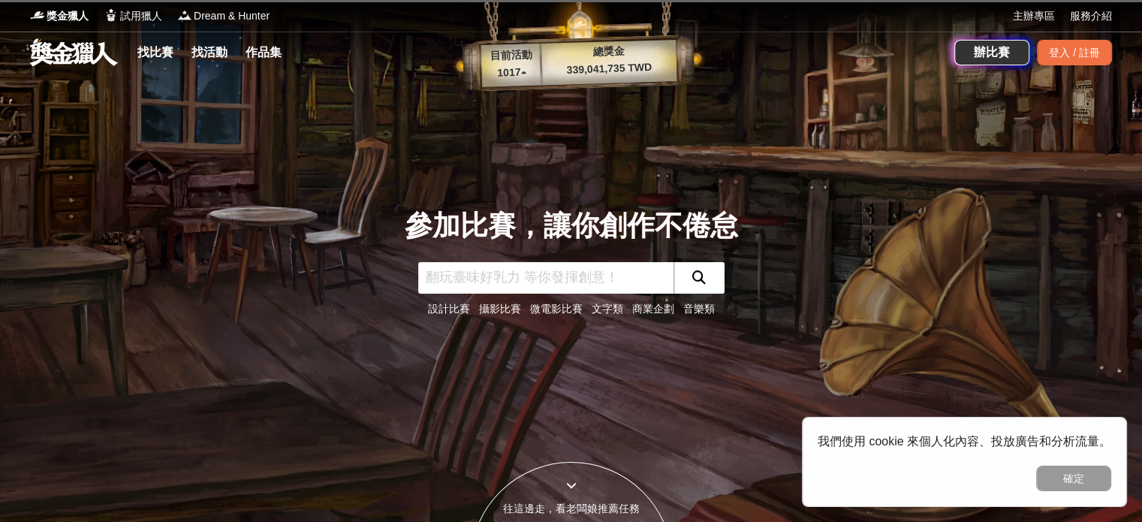
scroll to position [53, 0]
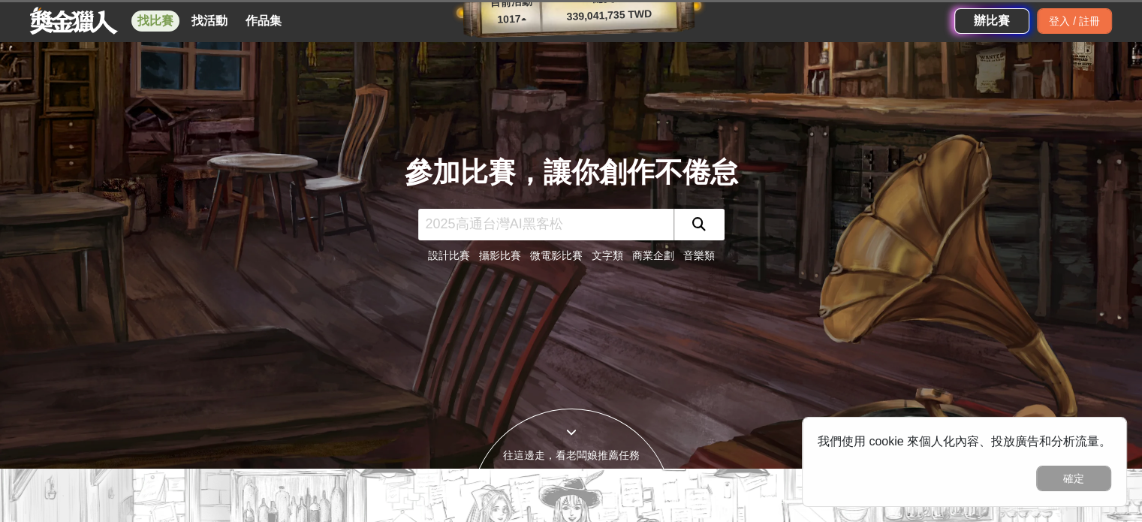
click at [144, 23] on link "找比賽" at bounding box center [155, 21] width 48 height 21
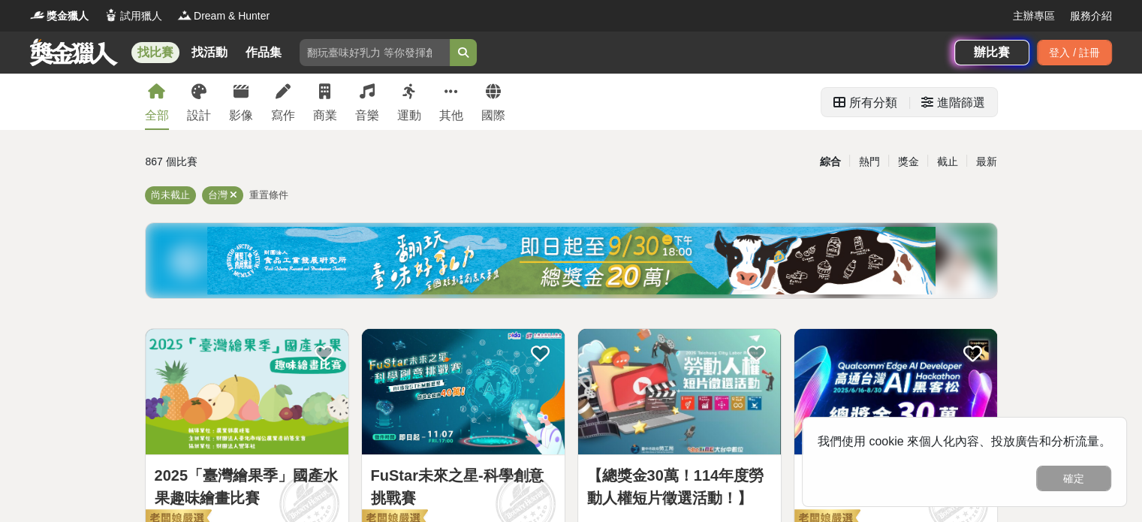
click at [885, 103] on div "所有分類" at bounding box center [873, 103] width 48 height 30
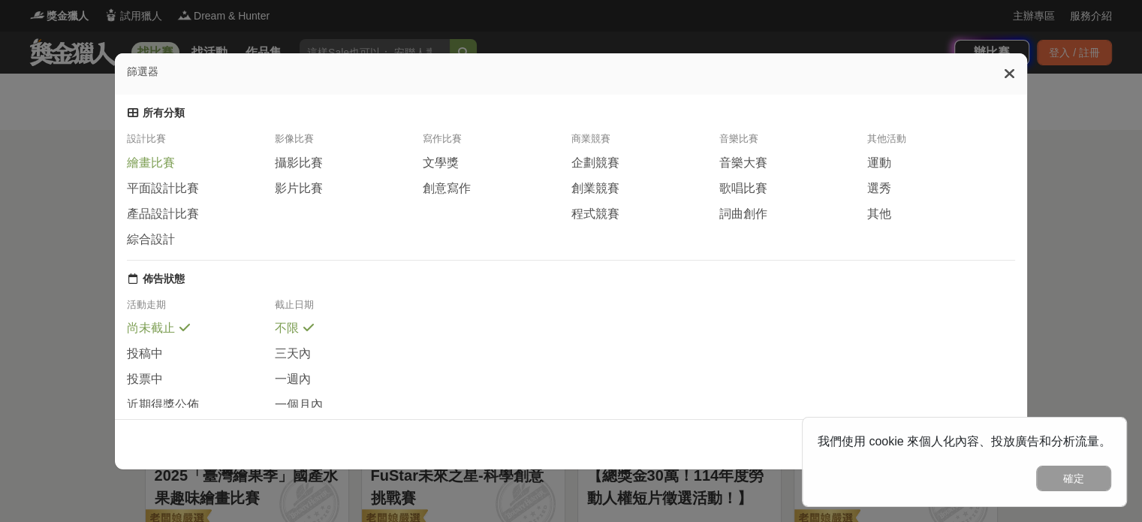
click at [165, 161] on span "繪畫比賽" at bounding box center [151, 163] width 48 height 16
click at [1093, 218] on div "篩選器 所有分類 設計比賽 繪畫比賽 平面設計比賽 產品設計比賽 綜合設計 影像比賽 攝影比賽 影片比賽 寫作比賽 文學獎 創意寫作 商業競賽 企劃競賽 創業…" at bounding box center [571, 261] width 1142 height 522
click at [1013, 78] on icon at bounding box center [1009, 73] width 11 height 15
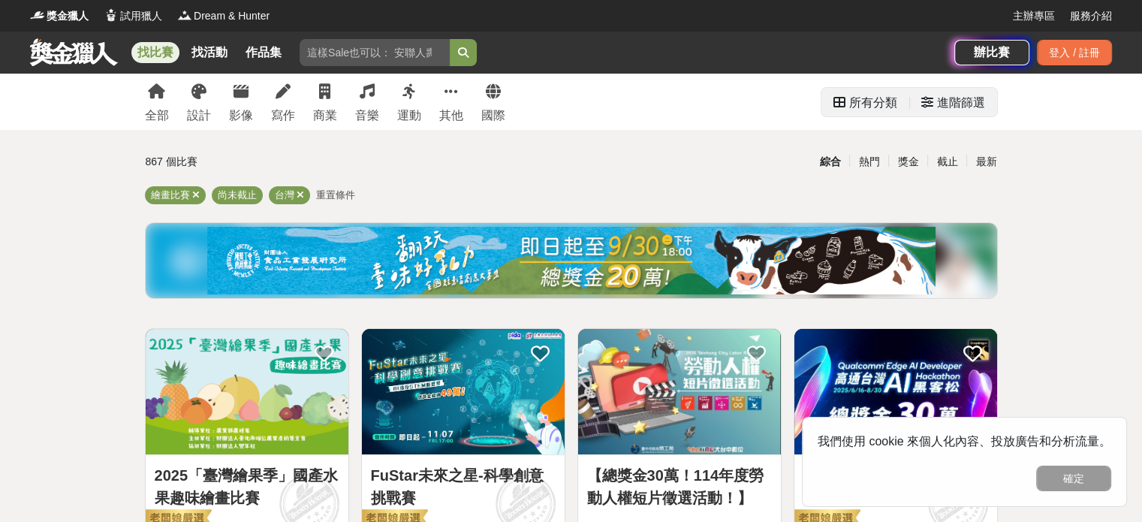
click at [944, 108] on div "進階篩選" at bounding box center [961, 103] width 48 height 30
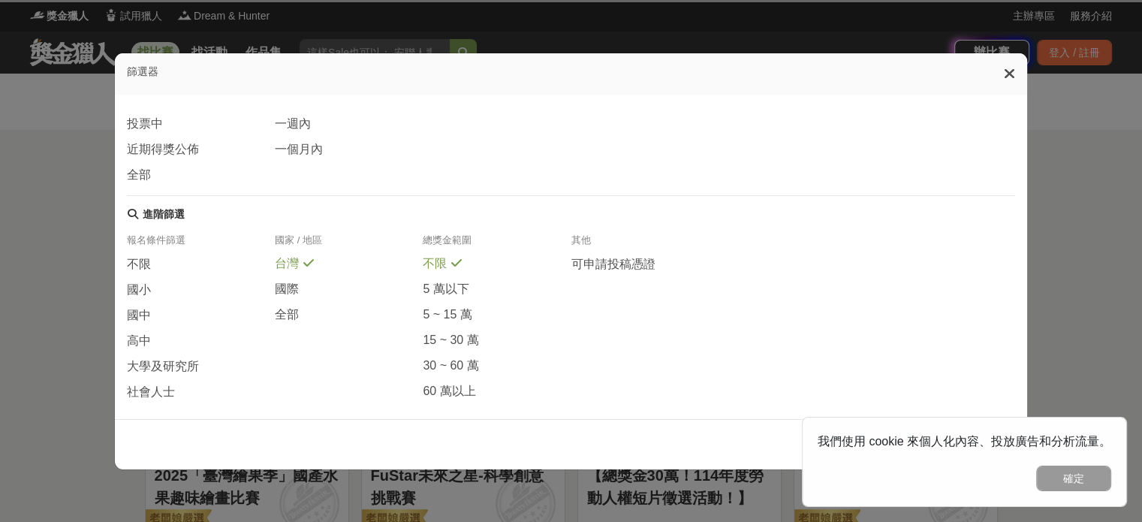
scroll to position [297, 0]
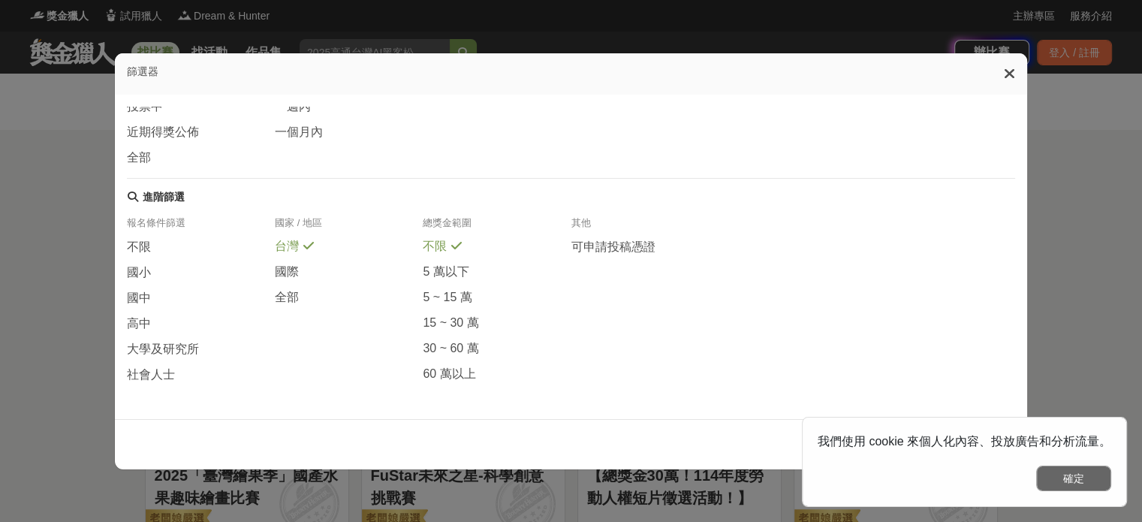
click at [1093, 472] on button "確定" at bounding box center [1073, 479] width 75 height 26
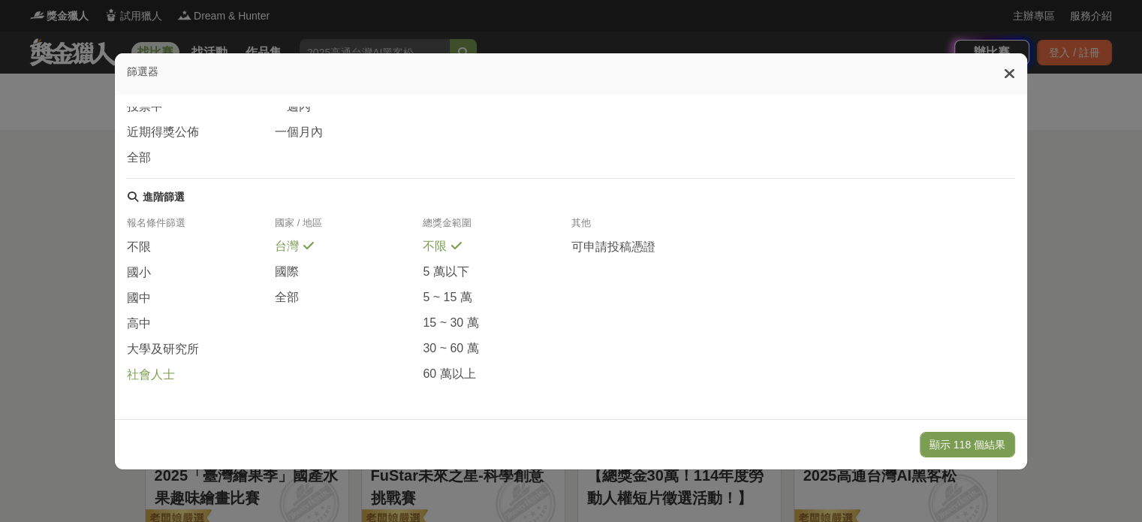
click at [146, 377] on span "社會人士" at bounding box center [151, 375] width 48 height 16
click at [972, 440] on button "顯示 6 個結果" at bounding box center [973, 445] width 84 height 26
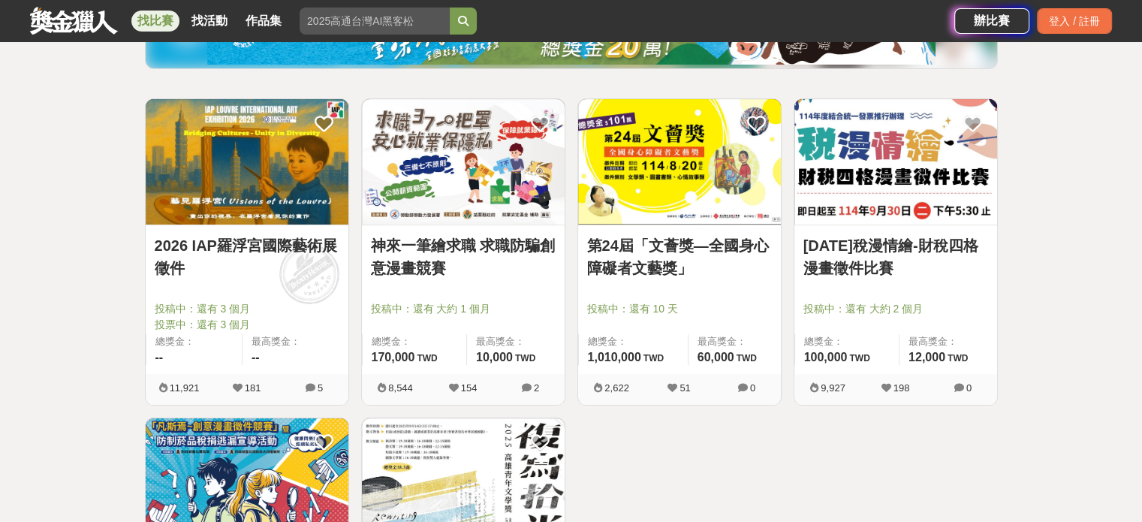
scroll to position [231, 0]
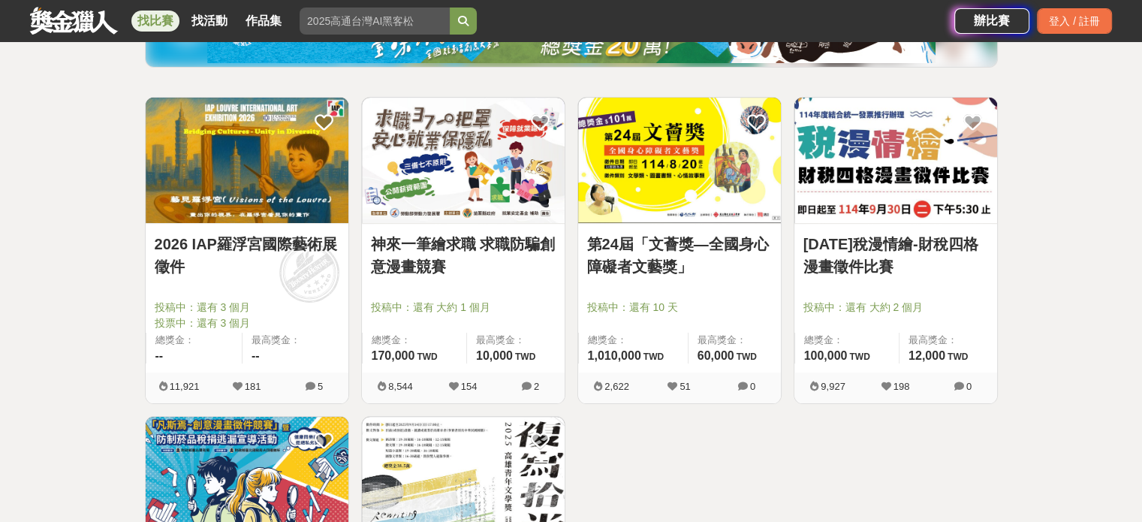
click at [487, 173] on img at bounding box center [463, 160] width 203 height 125
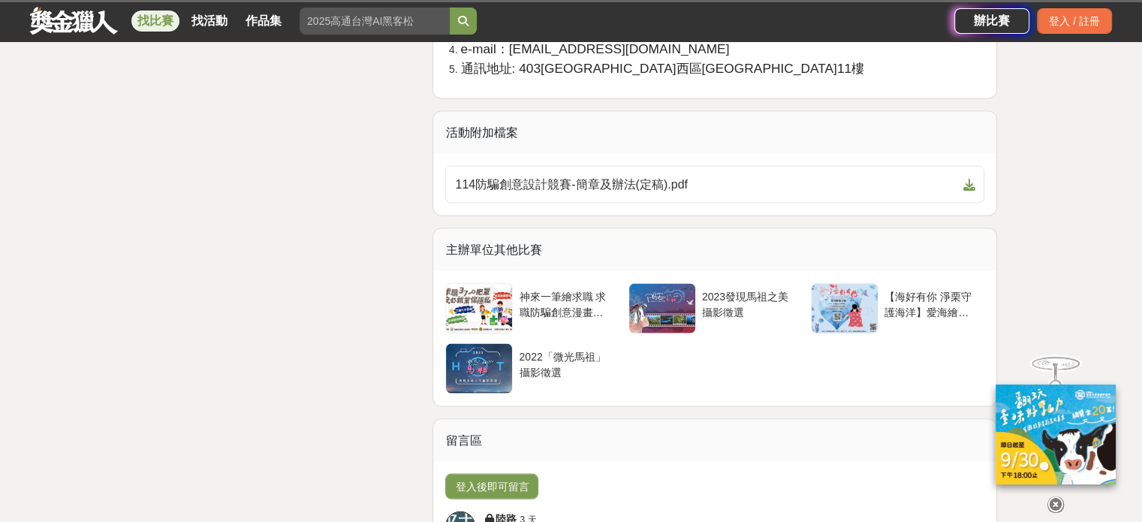
scroll to position [3077, 0]
click at [966, 185] on icon at bounding box center [969, 185] width 12 height 12
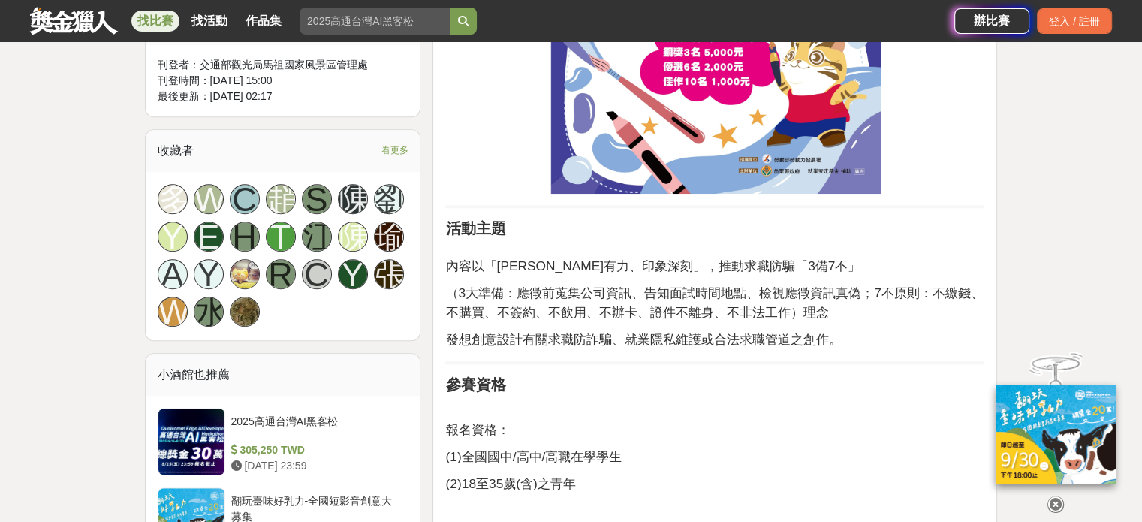
scroll to position [880, 0]
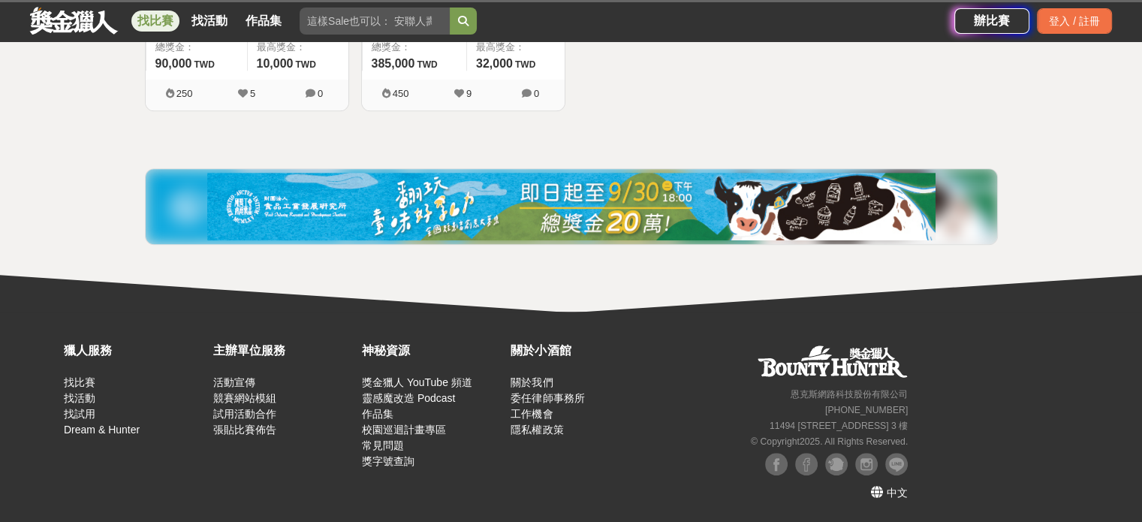
scroll to position [231, 0]
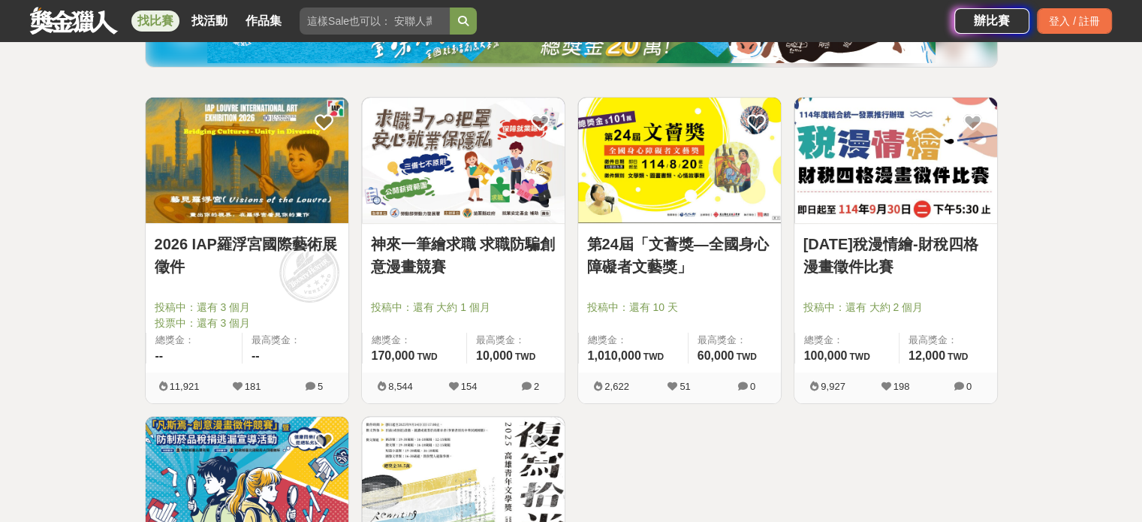
click at [285, 245] on link "2026 IAP羅浮宮國際藝術展徵件" at bounding box center [247, 255] width 185 height 45
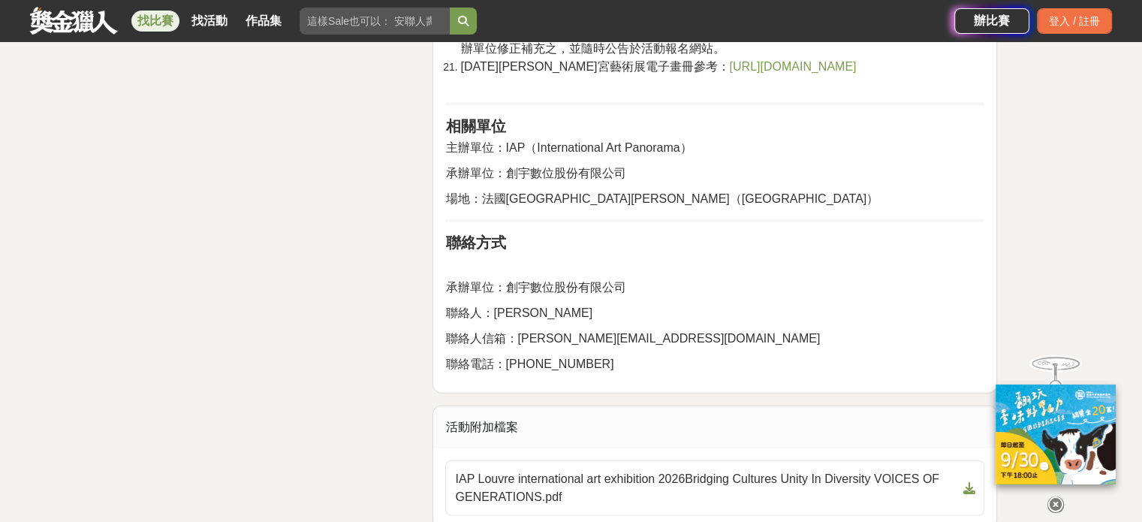
scroll to position [3400, 0]
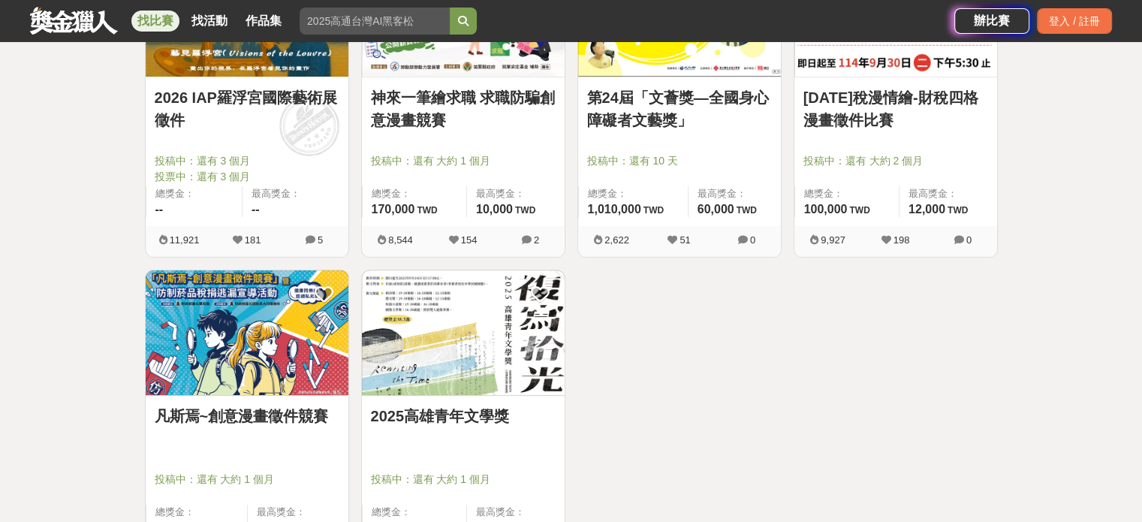
scroll to position [378, 0]
click at [309, 400] on div "凡斯焉~創意漫畫徵件競賽 投稿中：還有 大約 1 個月 總獎金： 90,000 90,000 TWD 最高獎金： 10,000 TWD" at bounding box center [247, 469] width 203 height 149
click at [309, 414] on link "凡斯焉~創意漫畫徵件競賽" at bounding box center [247, 415] width 185 height 23
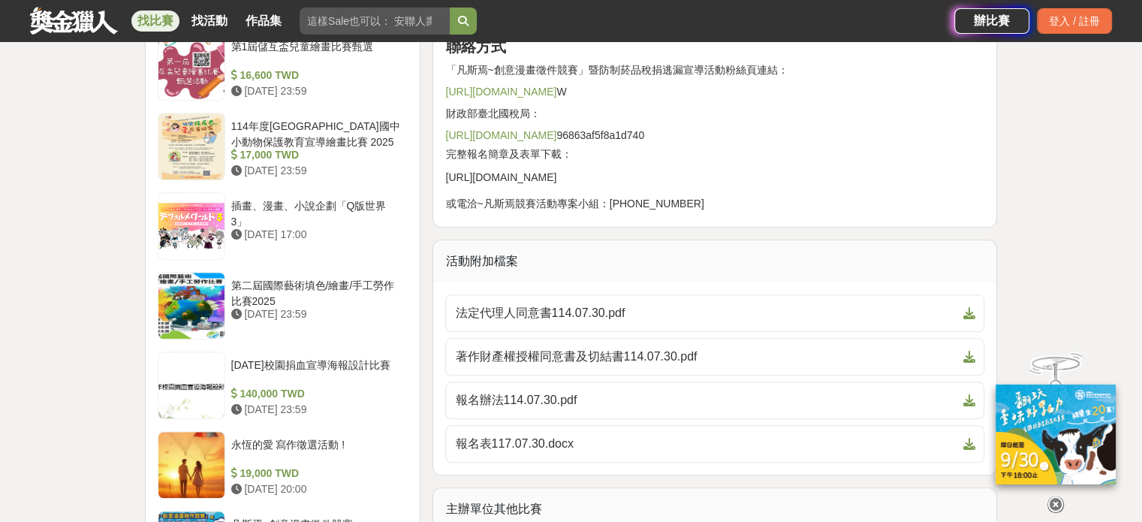
scroll to position [1530, 0]
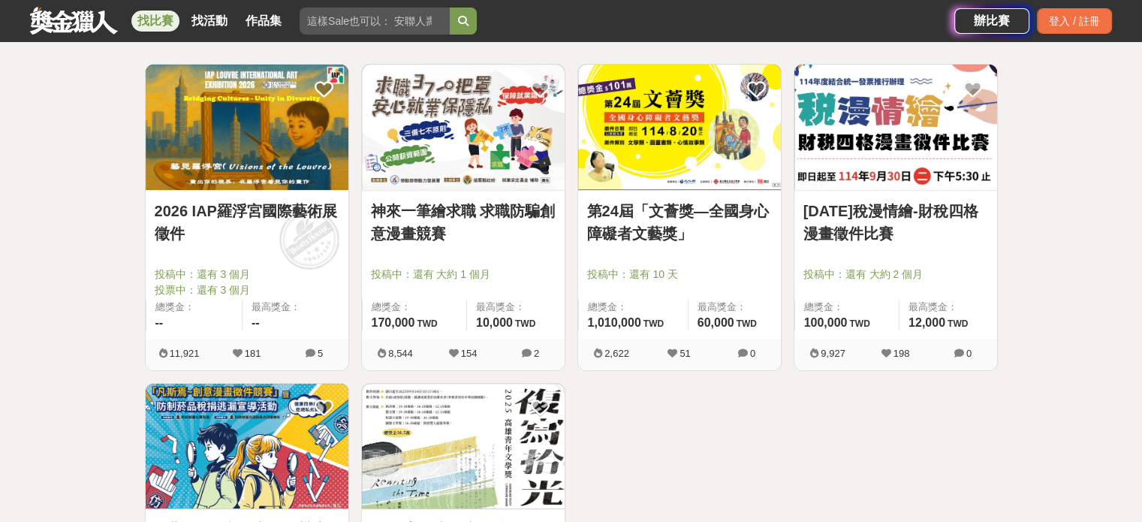
scroll to position [264, 0]
click at [848, 241] on link "114年稅漫情繪-財稅四格漫畫徵件比賽" at bounding box center [896, 223] width 185 height 45
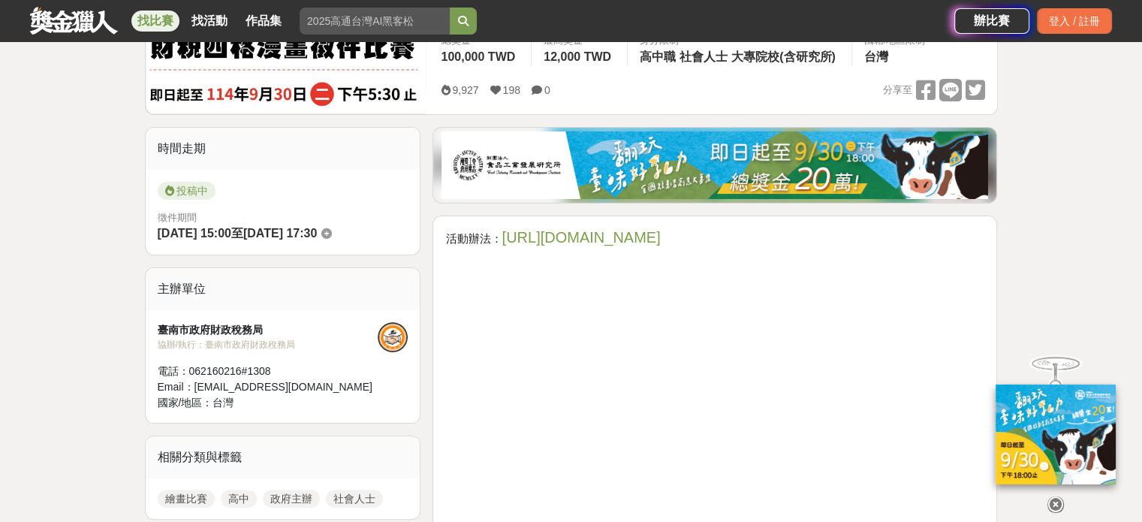
scroll to position [219, 0]
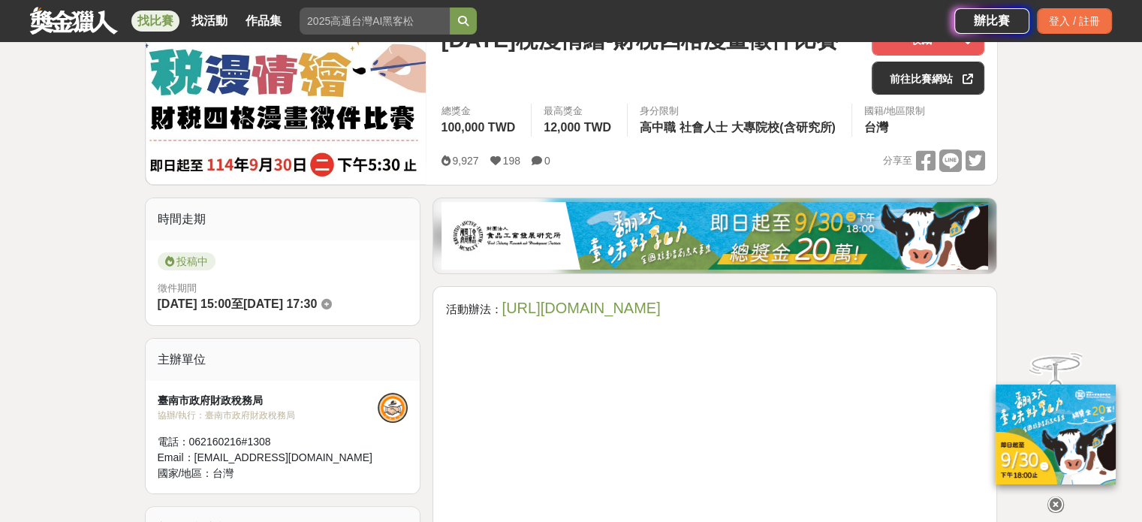
click at [596, 312] on link "https://gov.tw/fvq" at bounding box center [581, 308] width 158 height 17
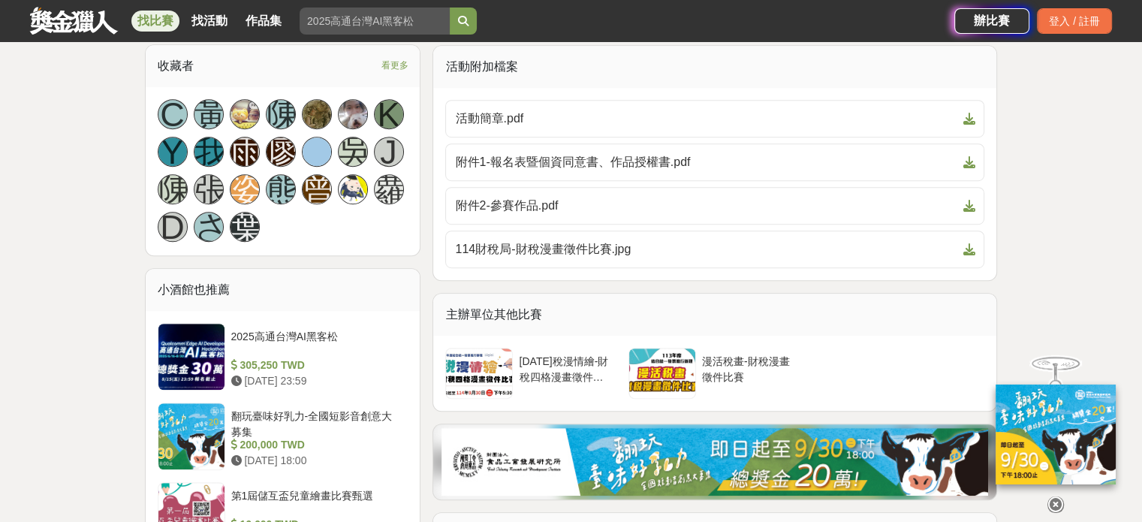
scroll to position [856, 0]
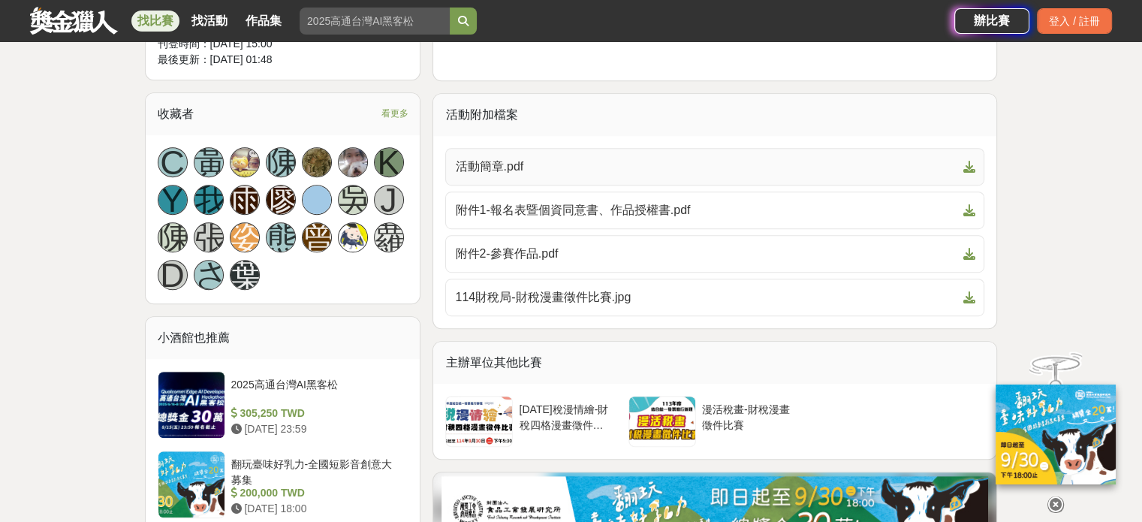
click at [557, 159] on span "活動簡章.pdf" at bounding box center [706, 167] width 502 height 18
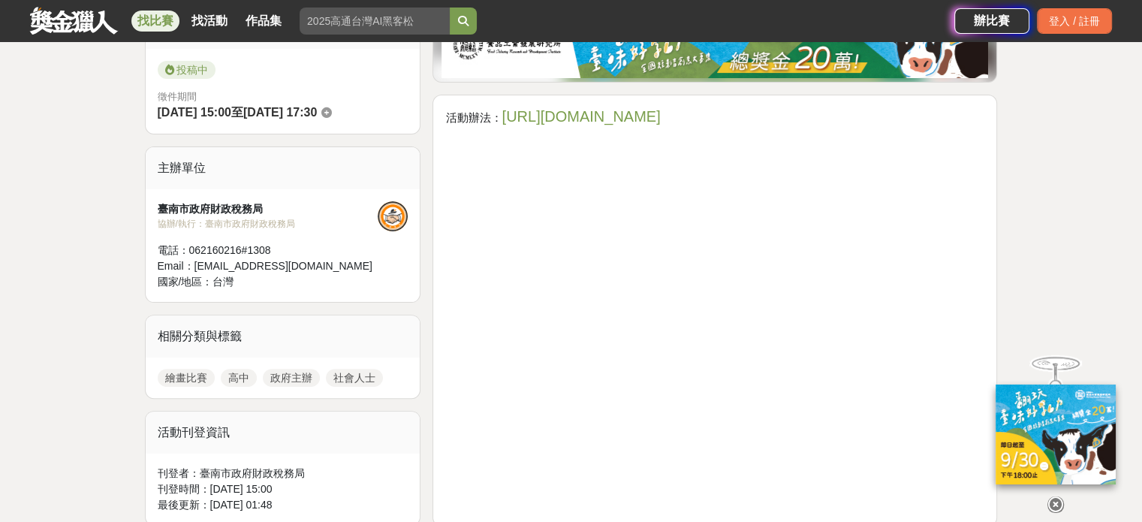
scroll to position [0, 0]
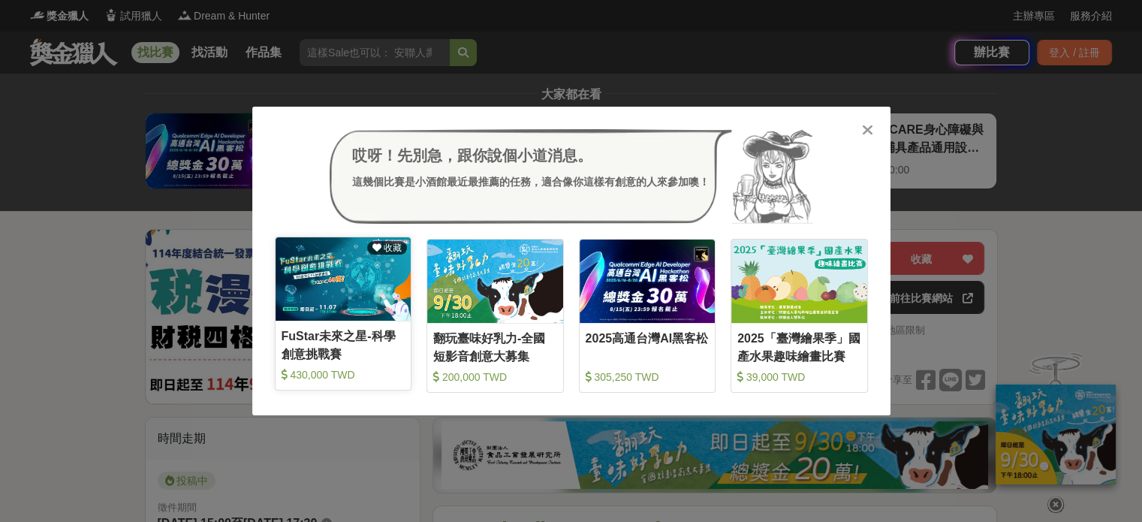
click at [352, 314] on img at bounding box center [344, 278] width 136 height 83
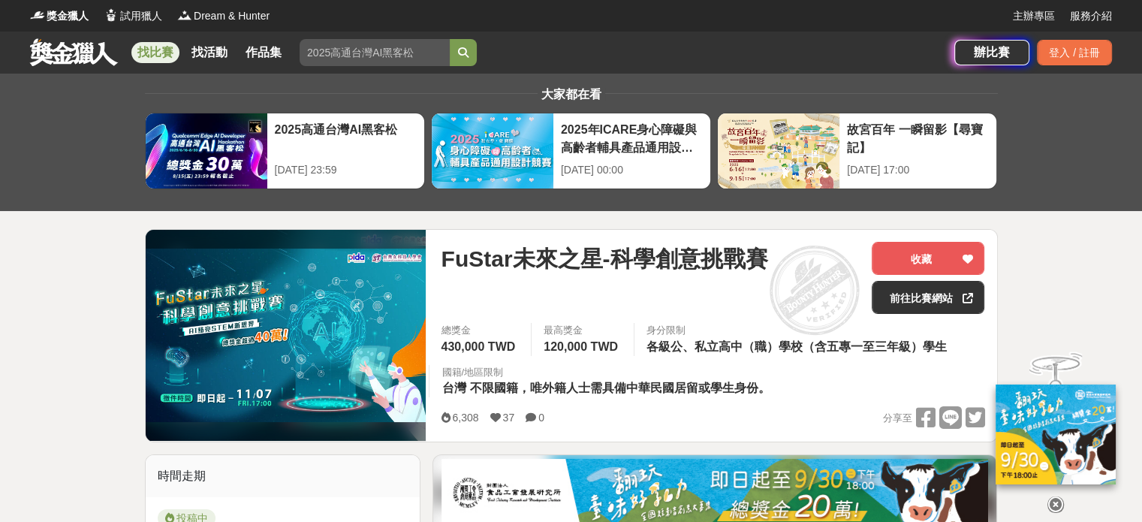
click at [164, 56] on link "找比賽" at bounding box center [155, 52] width 48 height 21
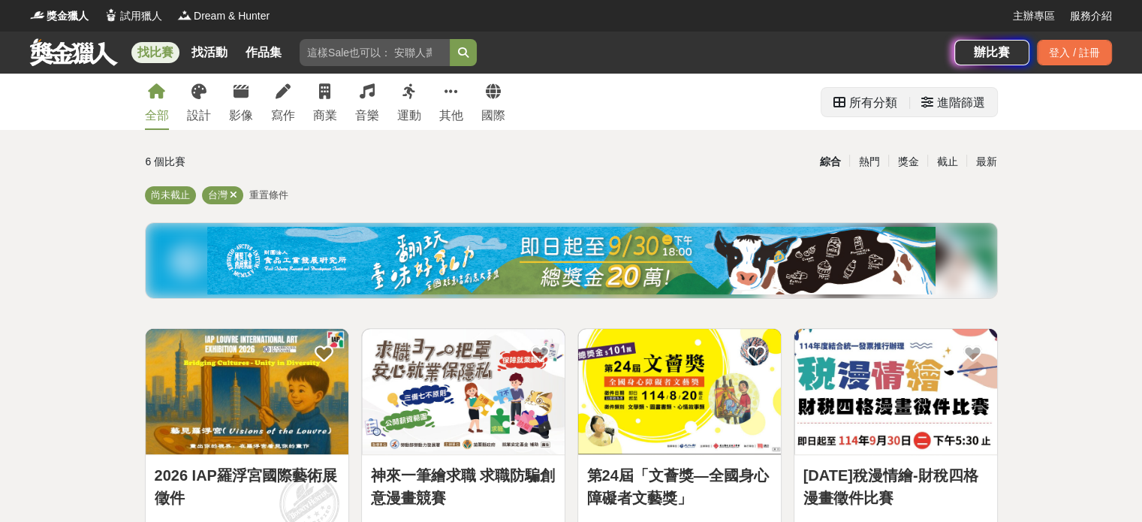
click at [944, 95] on div "進階篩選" at bounding box center [961, 103] width 48 height 30
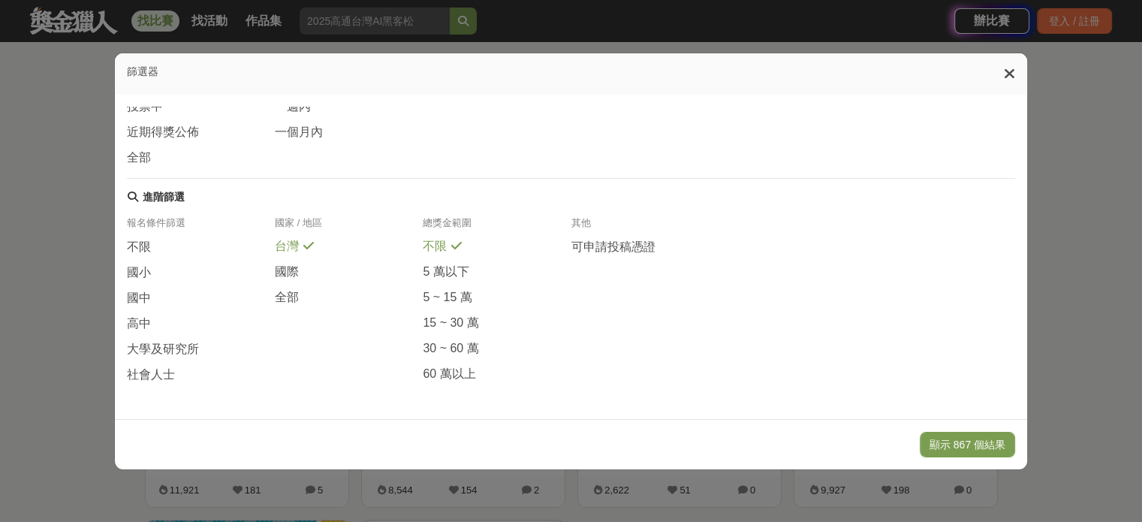
scroll to position [177, 0]
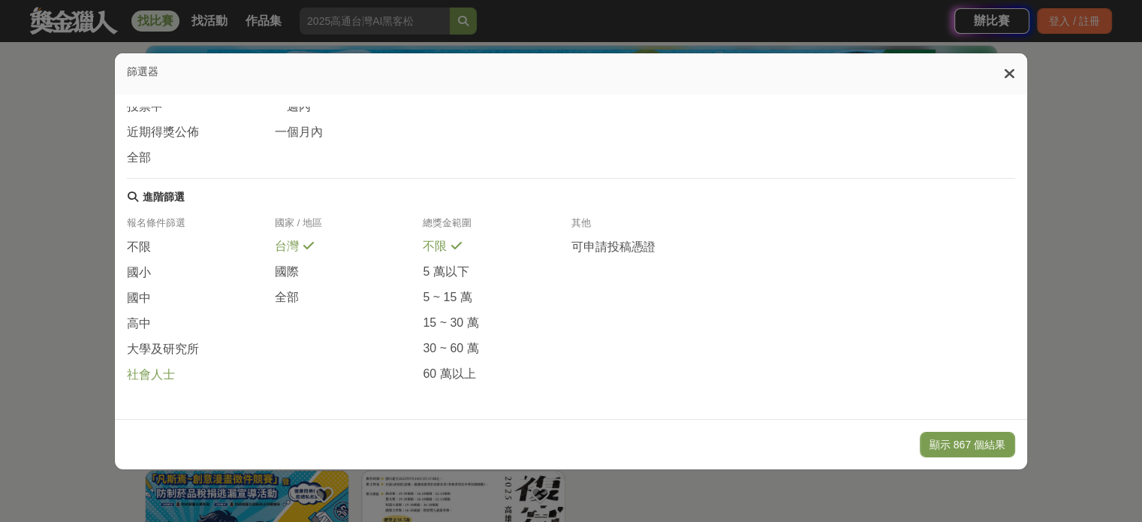
click at [152, 374] on span "社會人士" at bounding box center [151, 375] width 48 height 16
click at [960, 451] on button "顯示 38 個結果" at bounding box center [970, 445] width 89 height 26
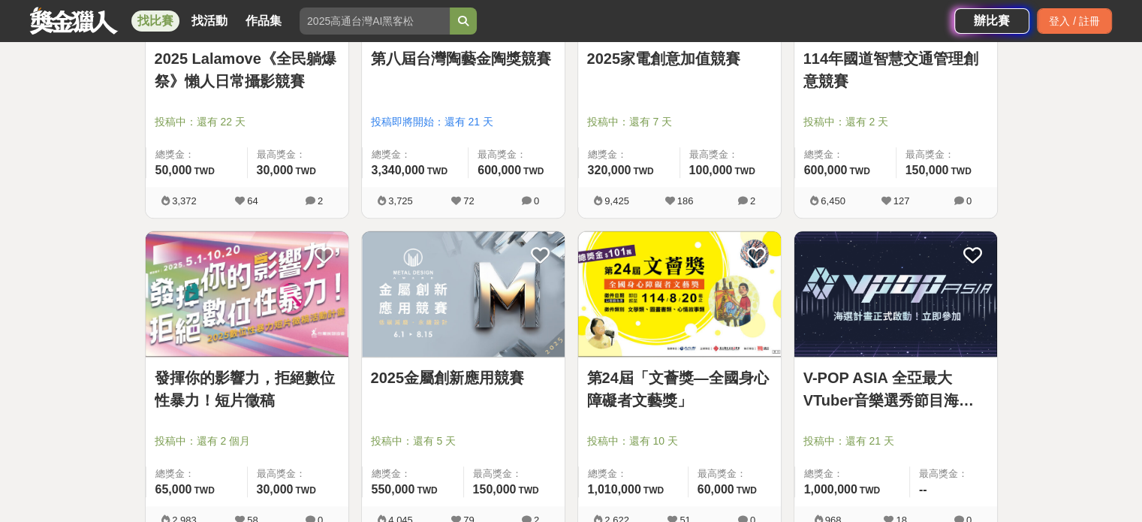
scroll to position [1000, 0]
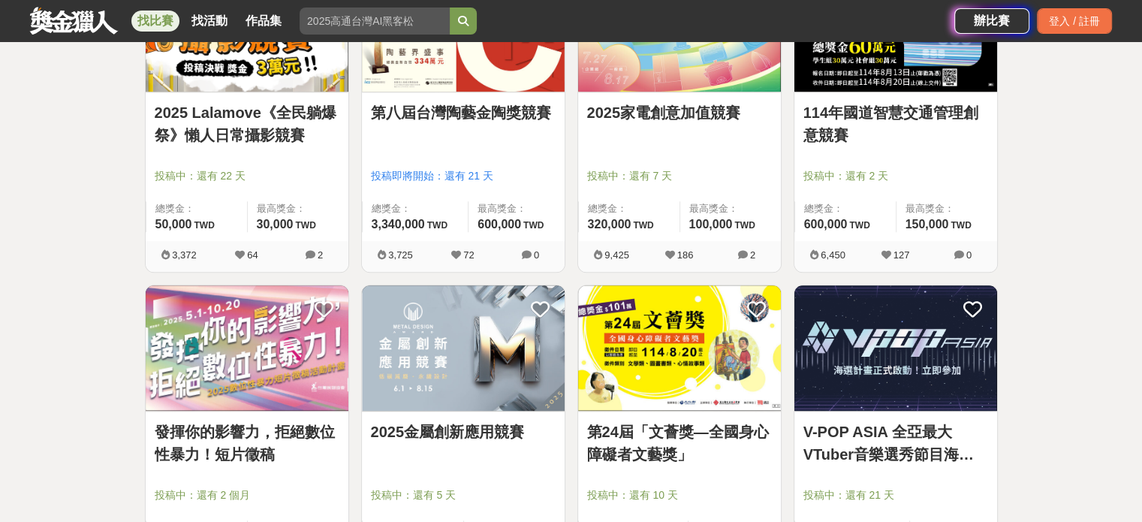
click at [271, 132] on link "2025 Lalamove《全民躺爆祭》懶人日常攝影競賽" at bounding box center [247, 123] width 185 height 45
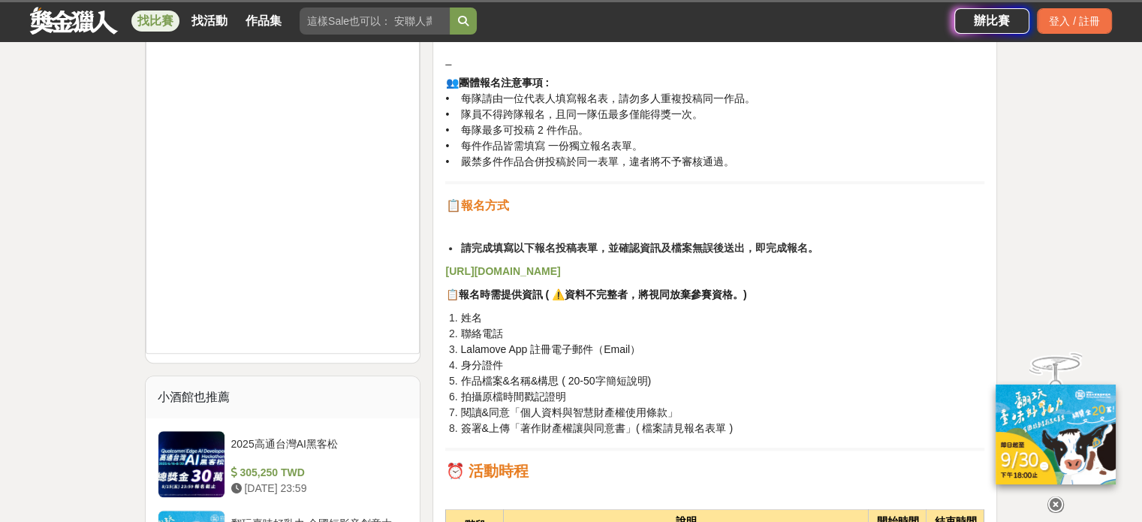
scroll to position [1229, 0]
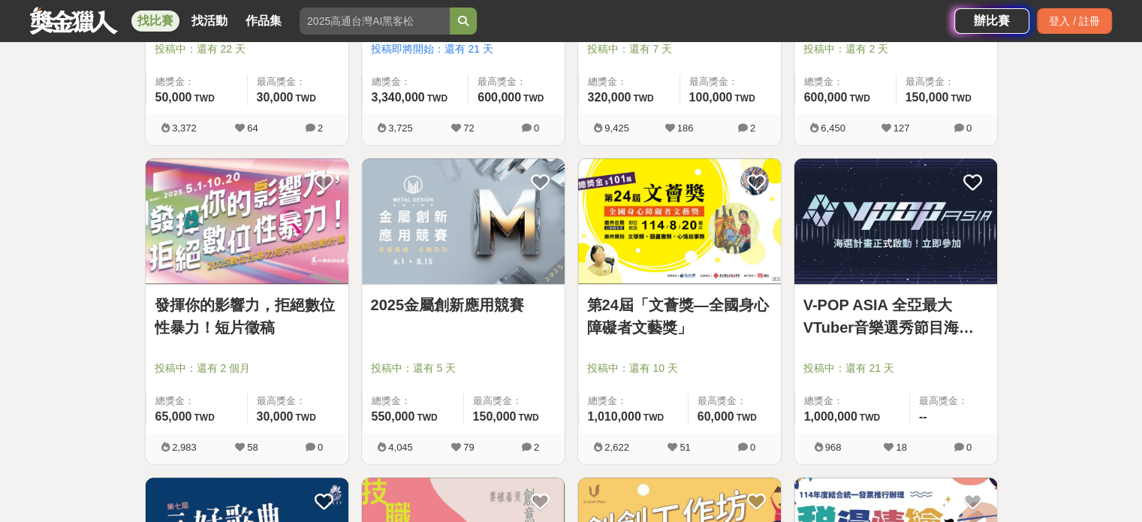
scroll to position [1126, 0]
click at [870, 324] on link "V-POP ASIA 全亞最大VTuber音樂選秀節目海選計畫" at bounding box center [896, 316] width 185 height 45
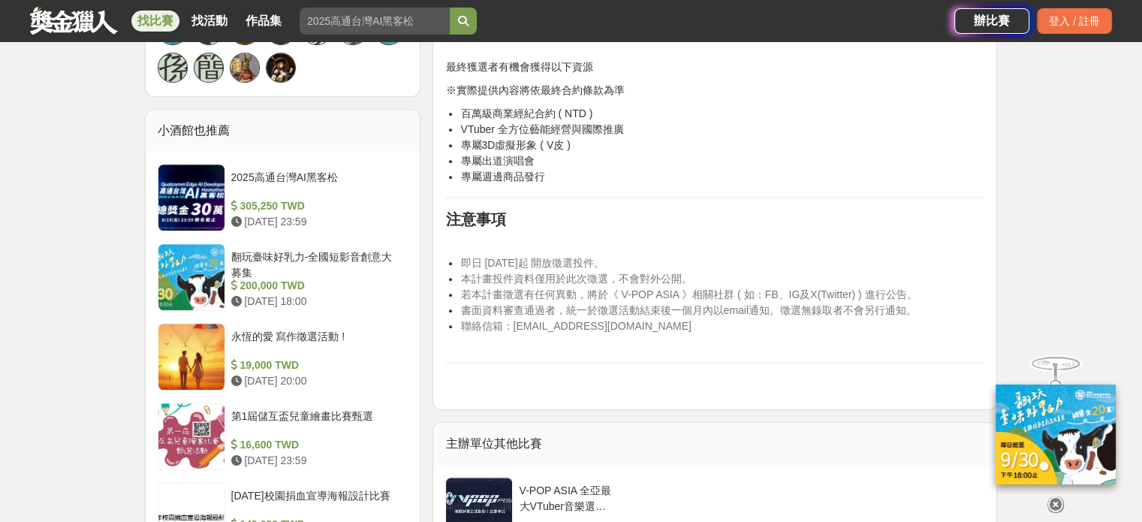
scroll to position [1119, 0]
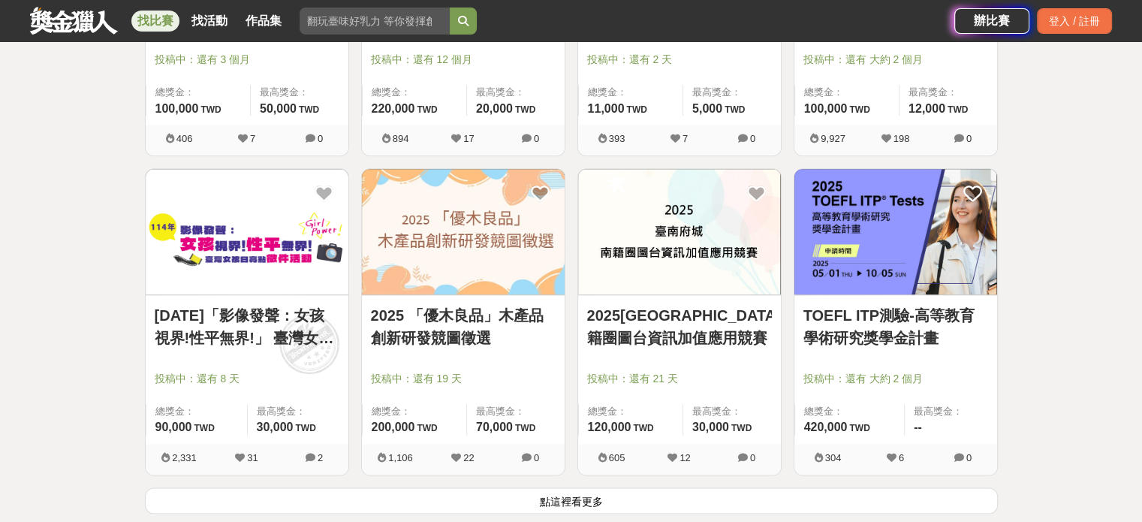
scroll to position [1823, 0]
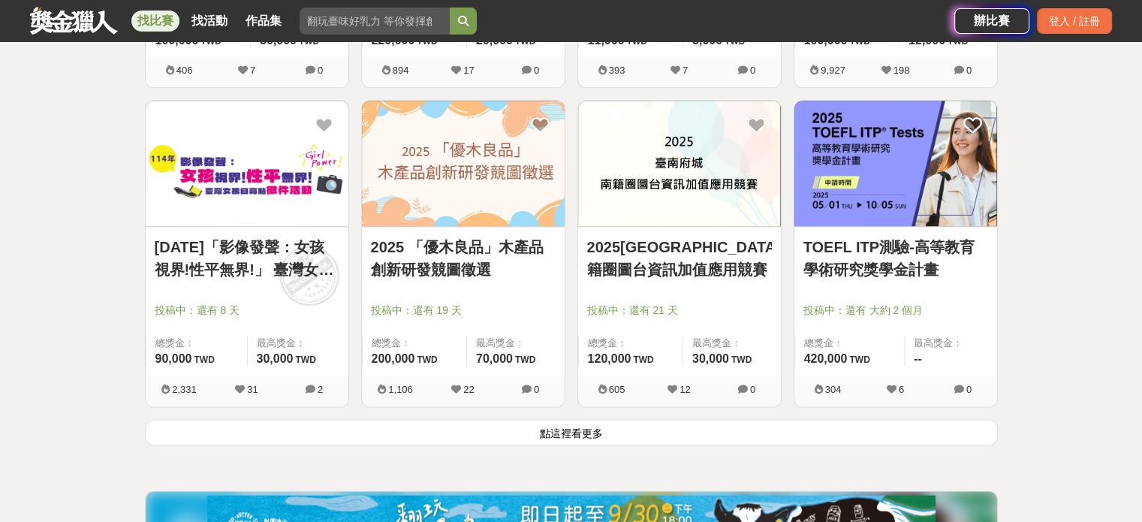
click at [877, 264] on link "TOEFL ITP測驗-高等教育學術研究獎學金計畫" at bounding box center [896, 258] width 185 height 45
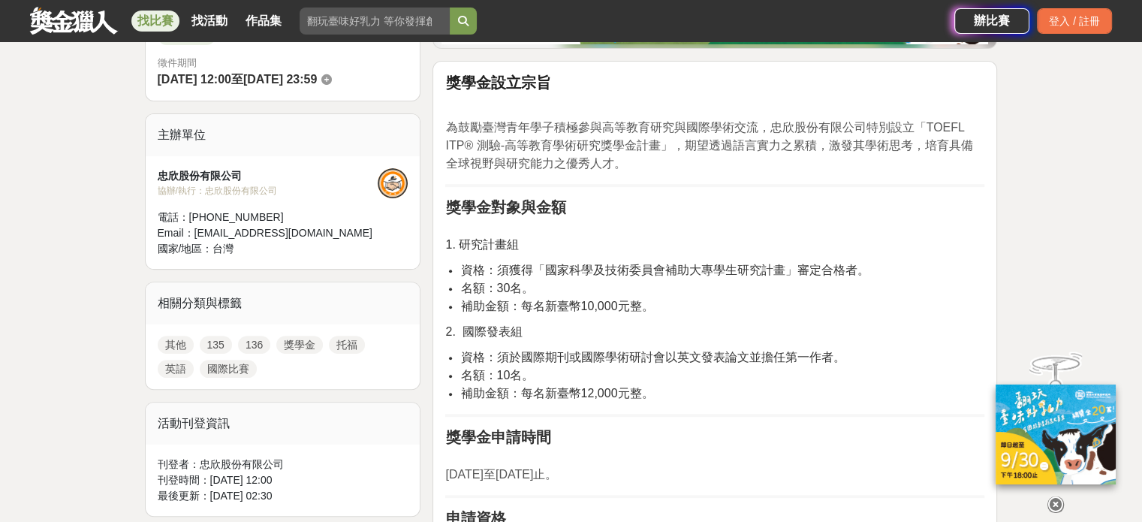
scroll to position [445, 0]
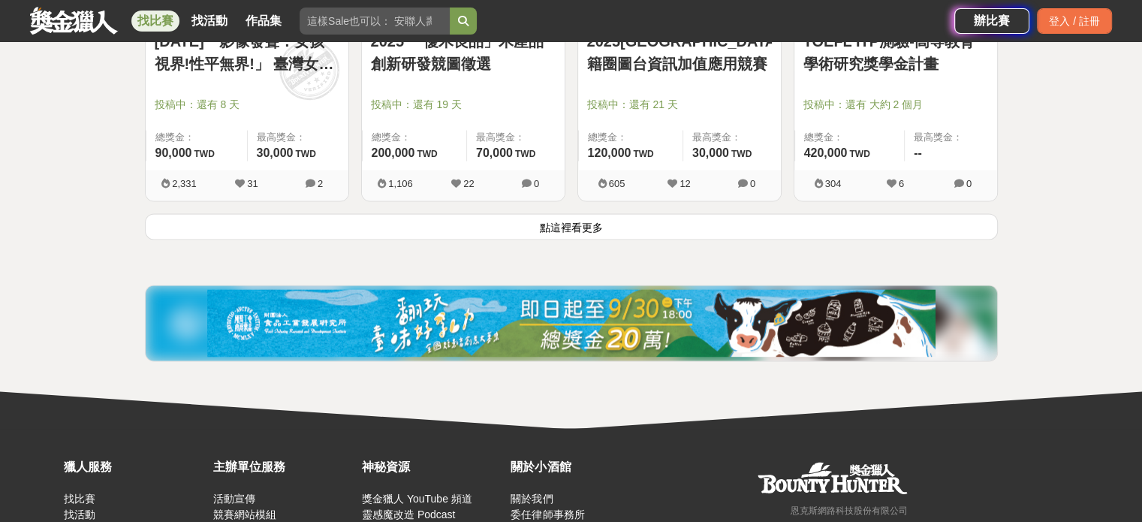
scroll to position [2040, 0]
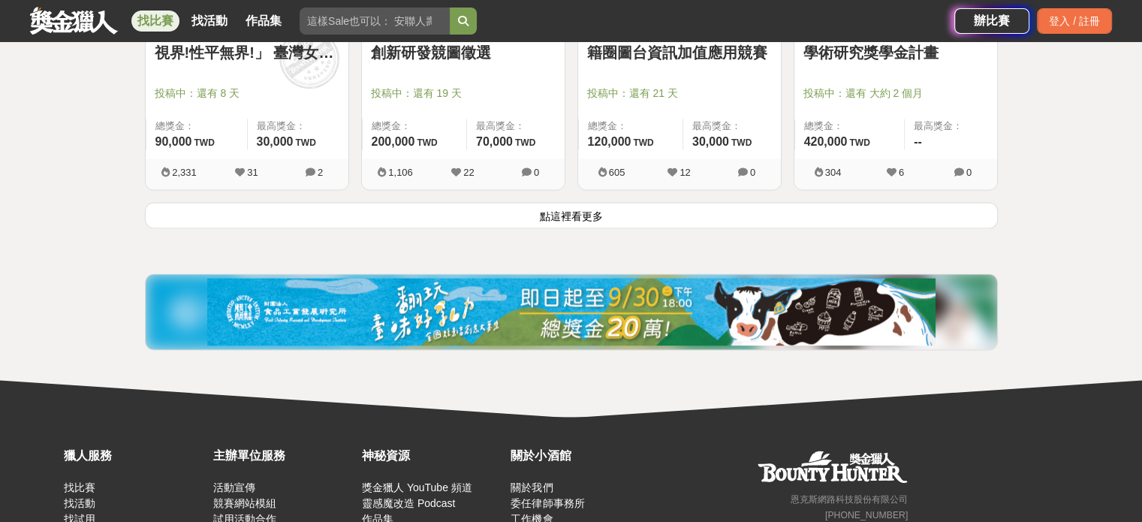
click at [529, 202] on button "點這裡看更多" at bounding box center [571, 215] width 853 height 26
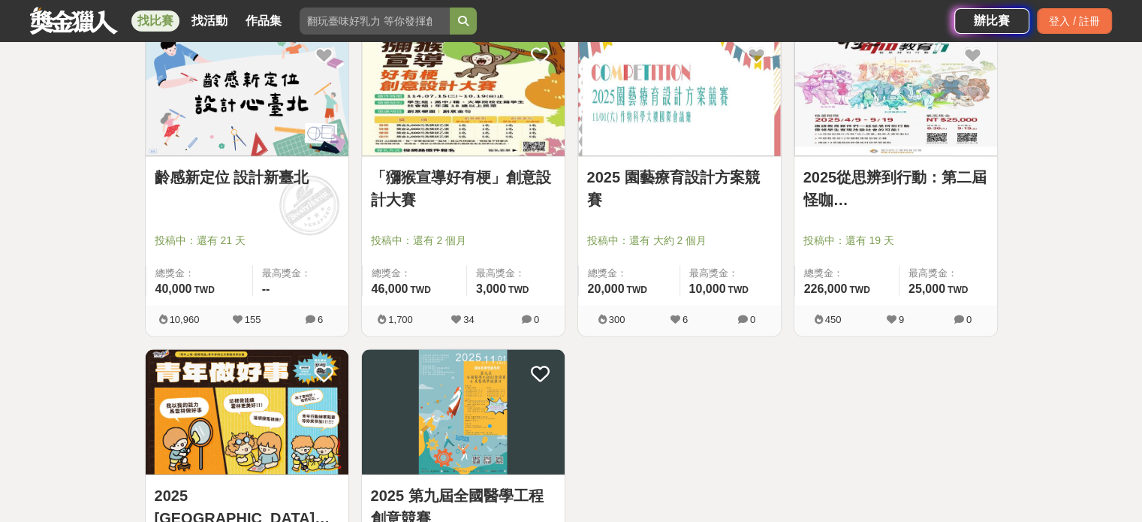
scroll to position [2833, 0]
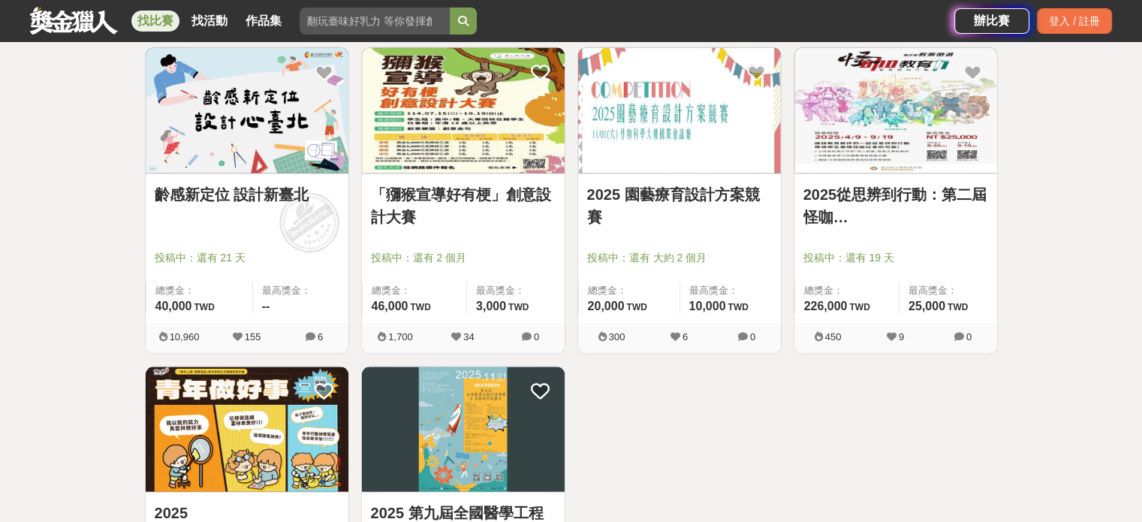
click at [847, 207] on link "2025從思辨到行動：第二屆怪咖教案徵選" at bounding box center [896, 204] width 185 height 45
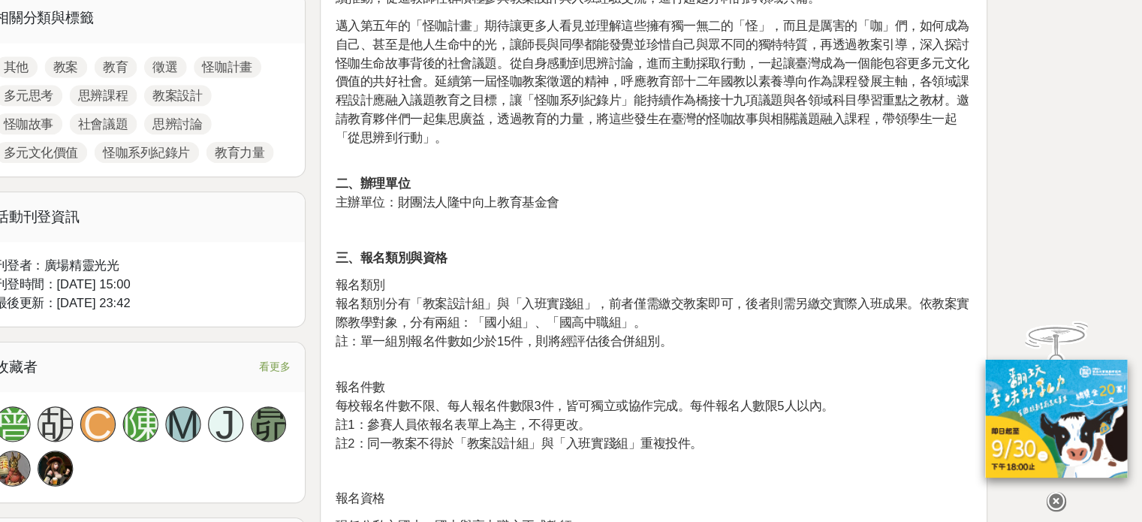
scroll to position [650, 0]
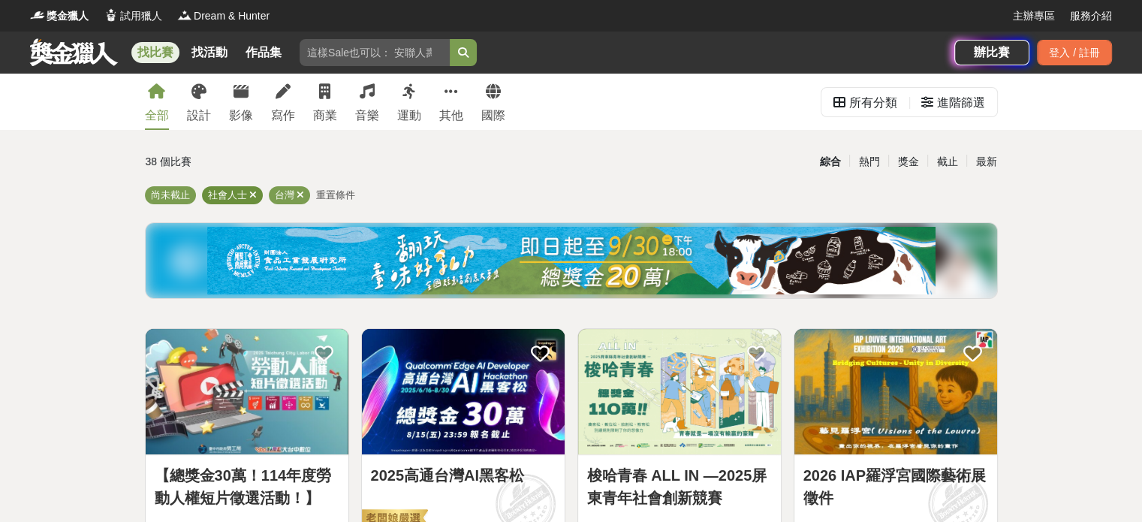
click at [255, 189] on div "社會人士" at bounding box center [232, 195] width 61 height 18
click at [249, 197] on icon at bounding box center [253, 195] width 8 height 10
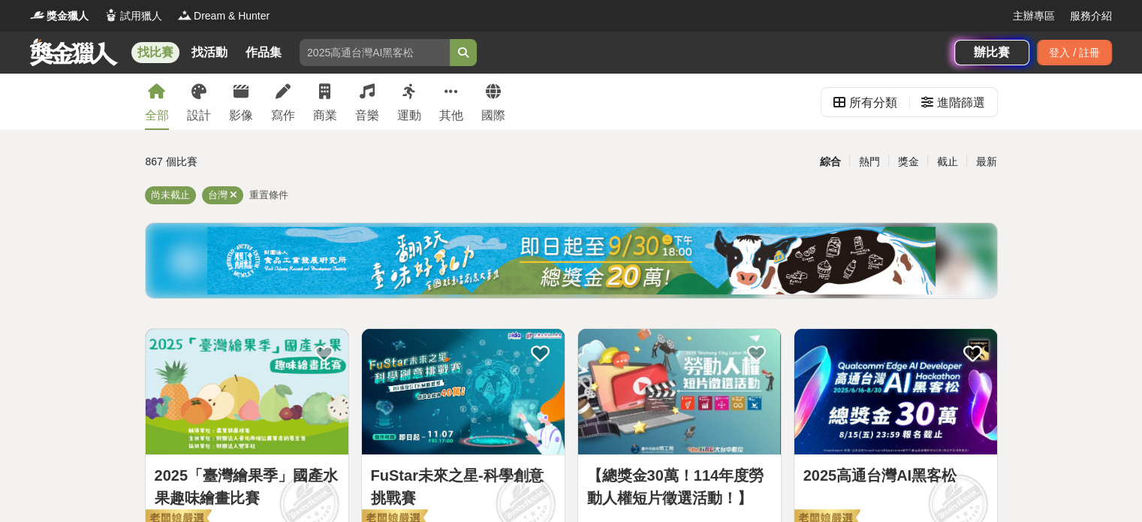
click at [378, 104] on div "全部 設計 影像 寫作 商業 音樂 運動 其他 國際" at bounding box center [325, 102] width 378 height 56
click at [369, 104] on link "音樂" at bounding box center [367, 102] width 24 height 56
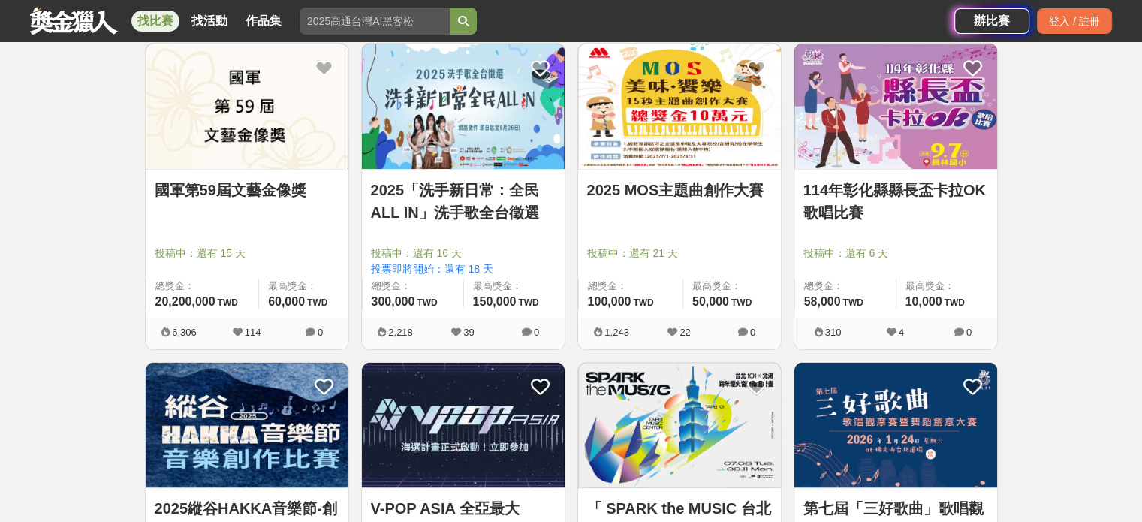
scroll to position [291, 0]
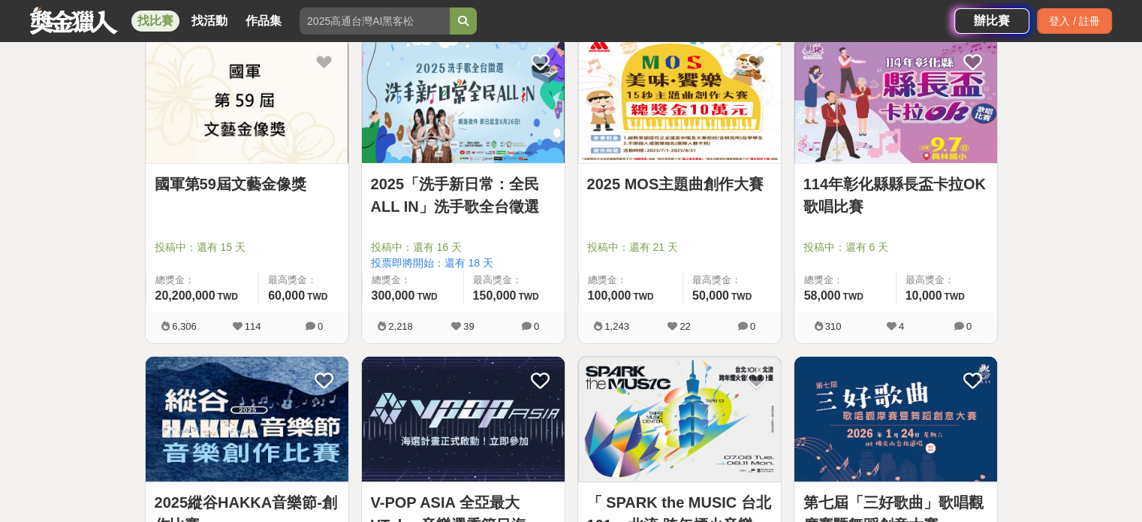
click at [505, 203] on link "2025「洗手新日常：全民 ALL IN」洗手歌全台徵選" at bounding box center [463, 195] width 185 height 45
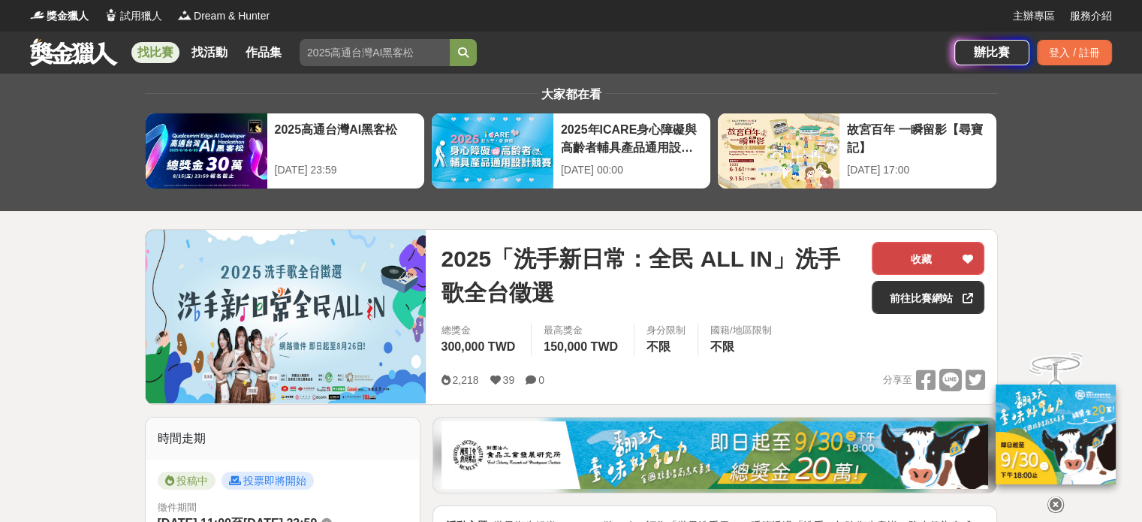
click at [924, 255] on button "收藏" at bounding box center [928, 258] width 113 height 33
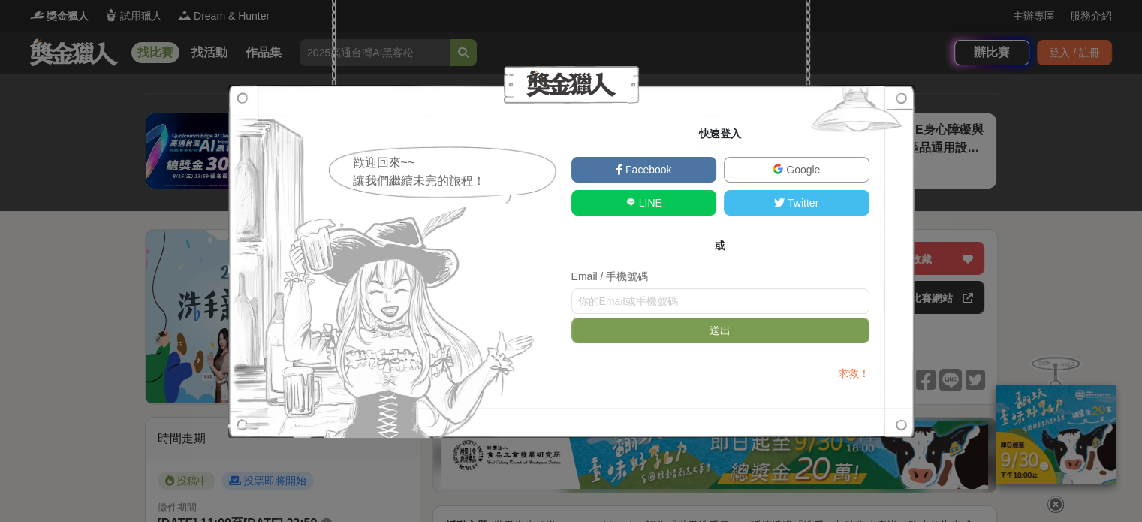
click at [753, 174] on link "Google" at bounding box center [797, 170] width 146 height 26
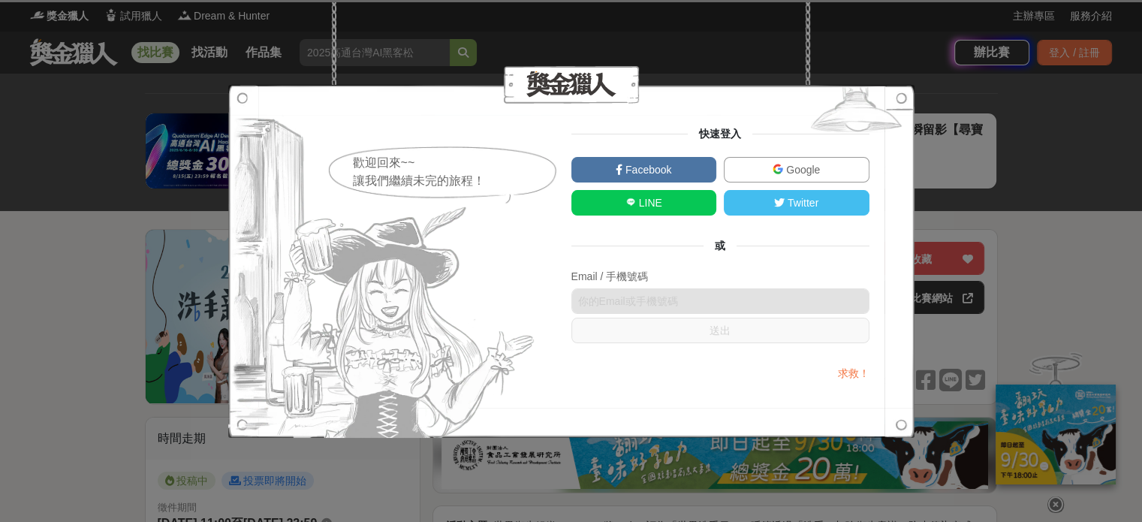
click at [1055, 232] on div "歡迎回來~~ 讓我們繼續未完的旅程！ 快速登入 Facebook Google LINE Twitter 或 Email / 手機號碼 送出 求救！" at bounding box center [571, 261] width 1142 height 522
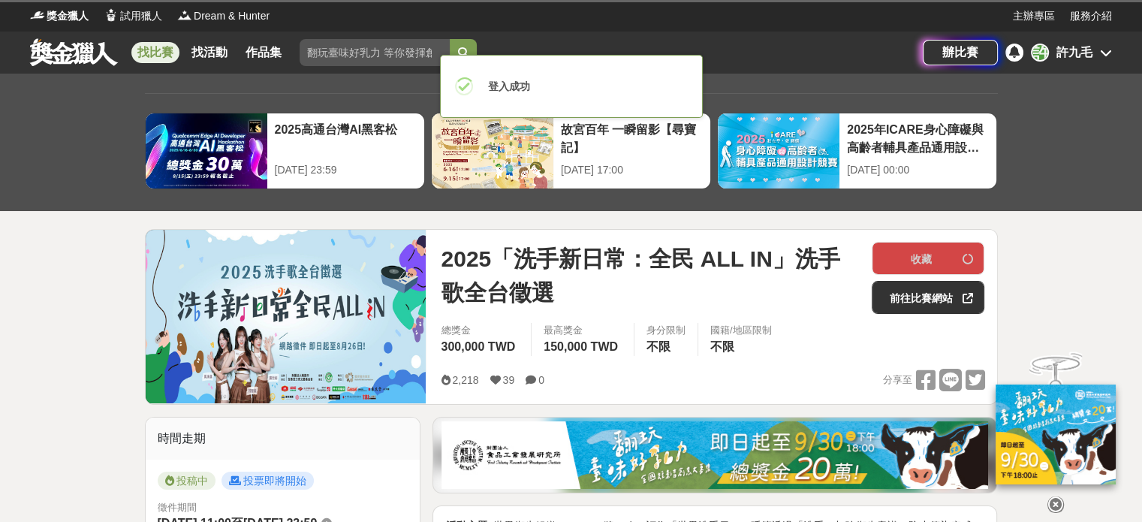
click at [944, 57] on div "辦比賽" at bounding box center [960, 53] width 75 height 26
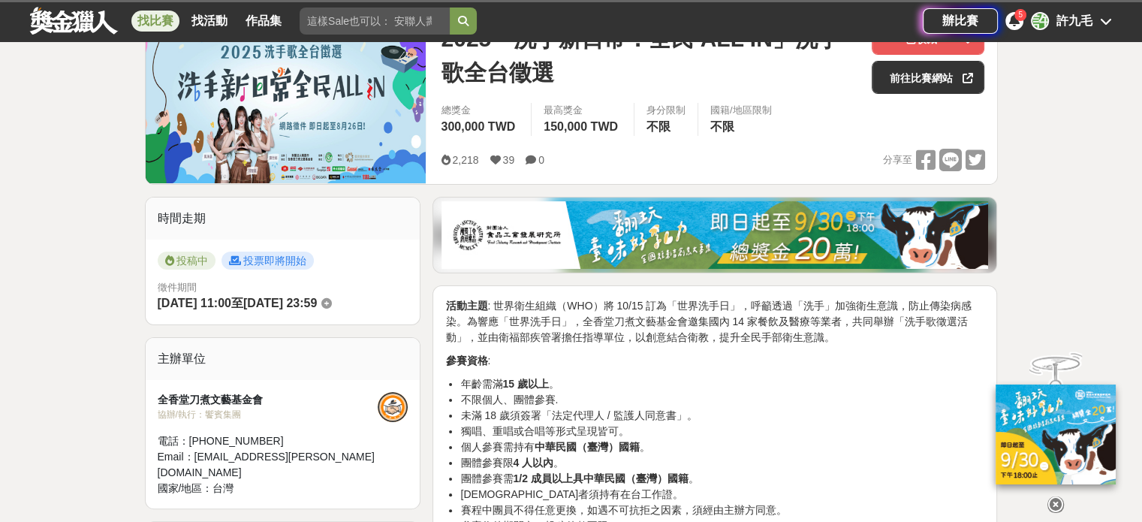
scroll to position [213, 0]
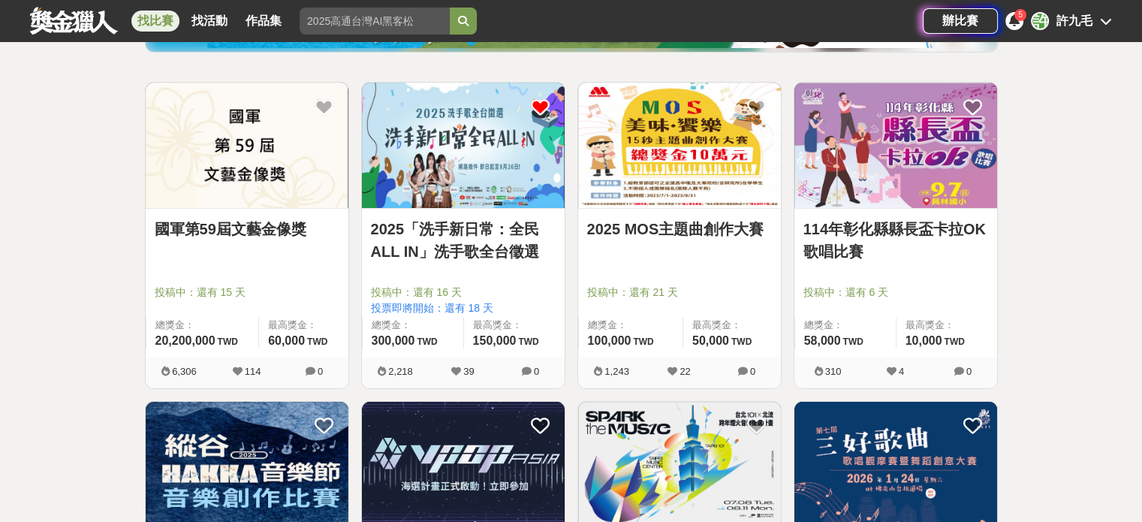
scroll to position [246, 0]
click at [754, 149] on img at bounding box center [679, 145] width 203 height 125
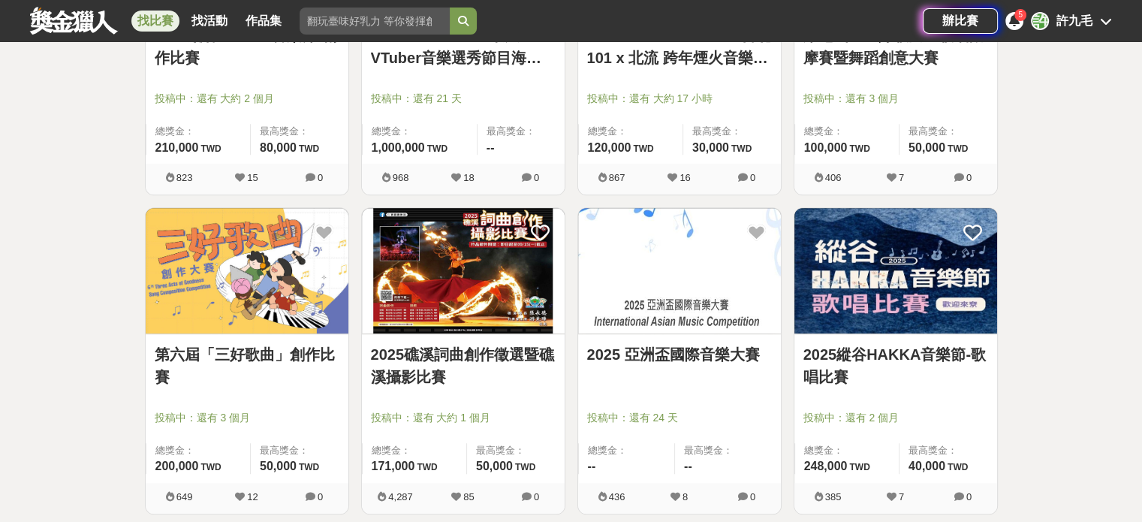
scroll to position [762, 0]
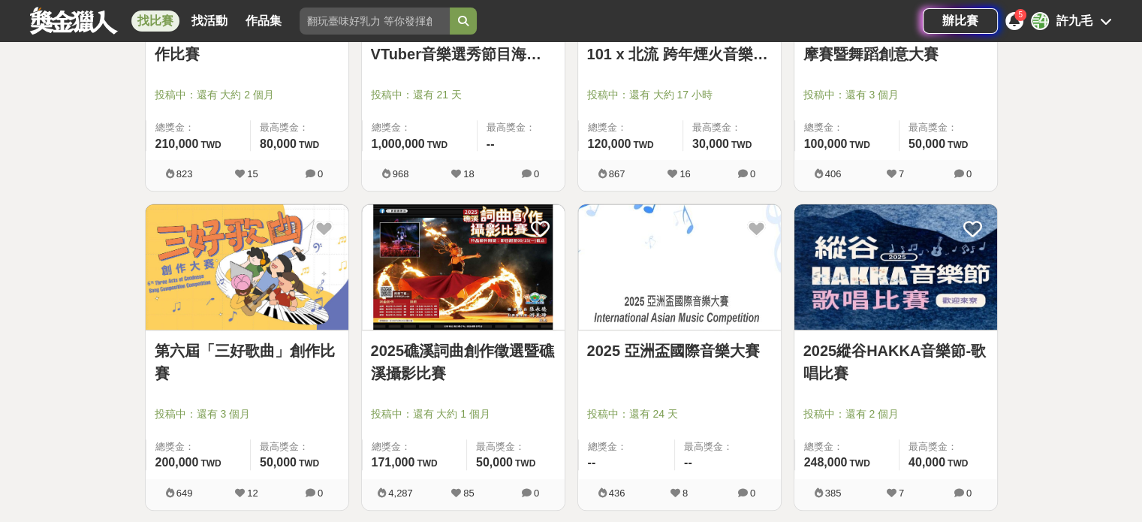
click at [285, 366] on link "第六屆「三好歌曲」創作比賽" at bounding box center [247, 361] width 185 height 45
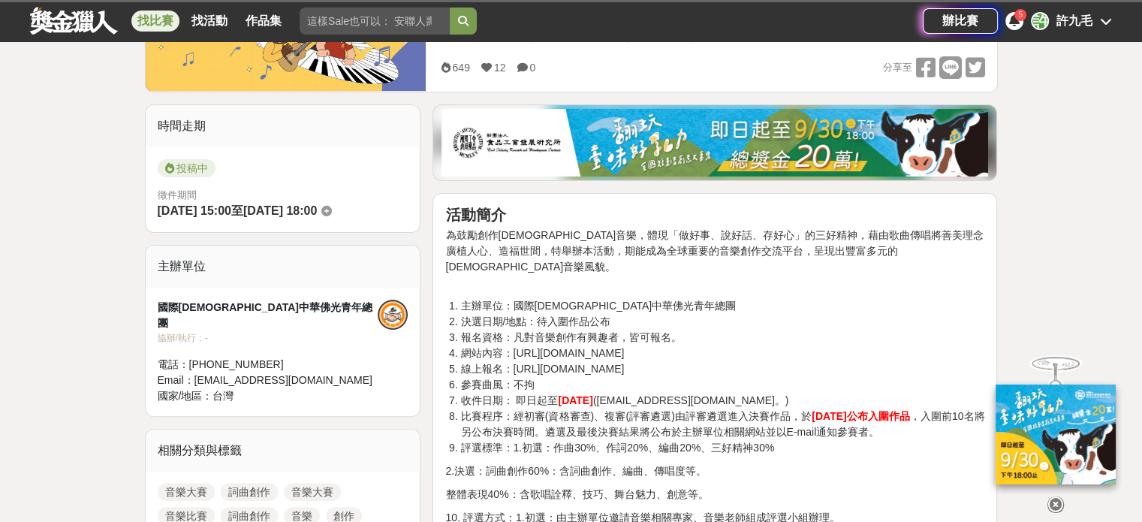
scroll to position [339, 0]
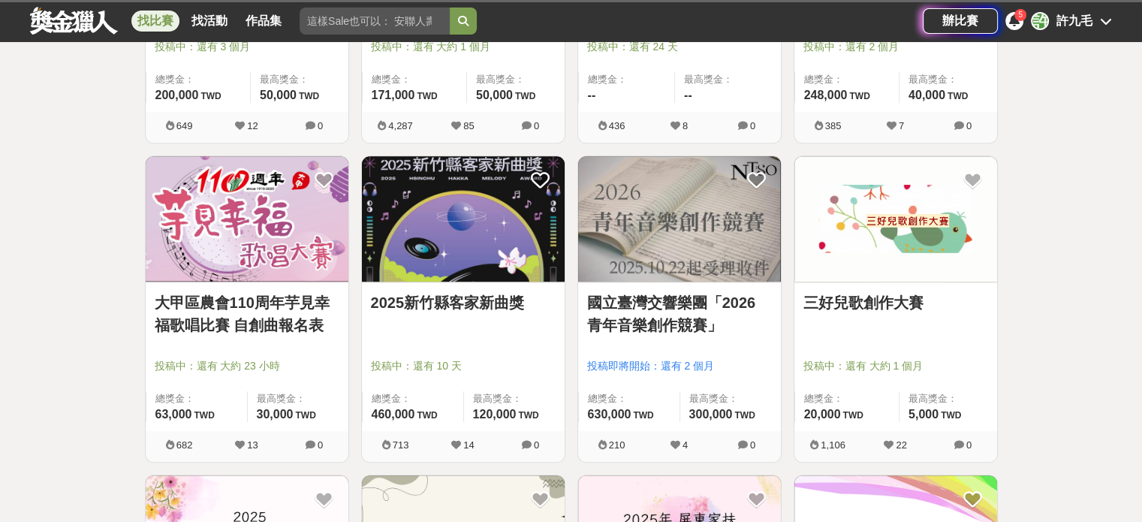
scroll to position [1159, 0]
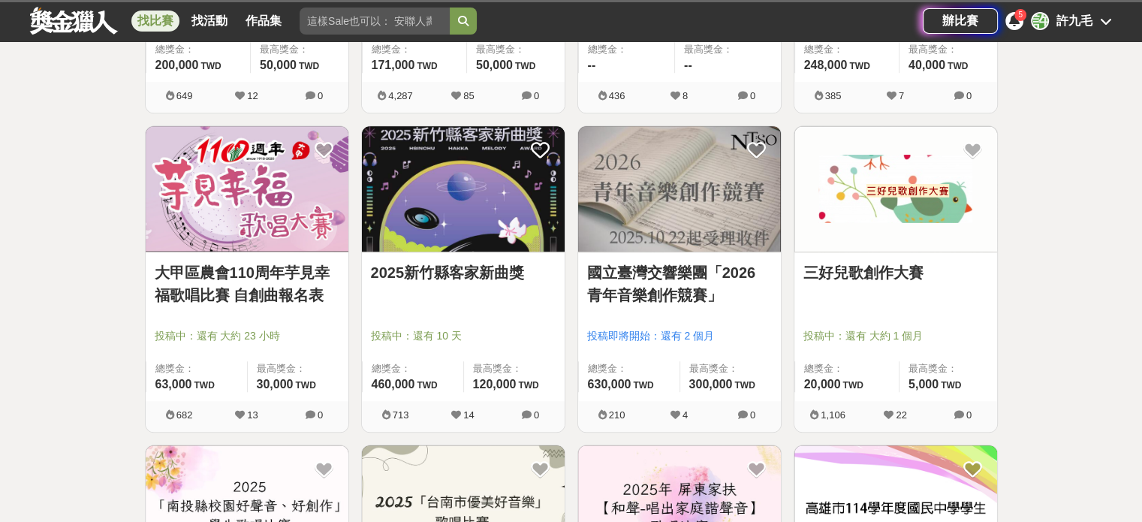
click at [652, 273] on link "國立臺灣交響樂團「2026 青年音樂創作競賽」" at bounding box center [679, 283] width 185 height 45
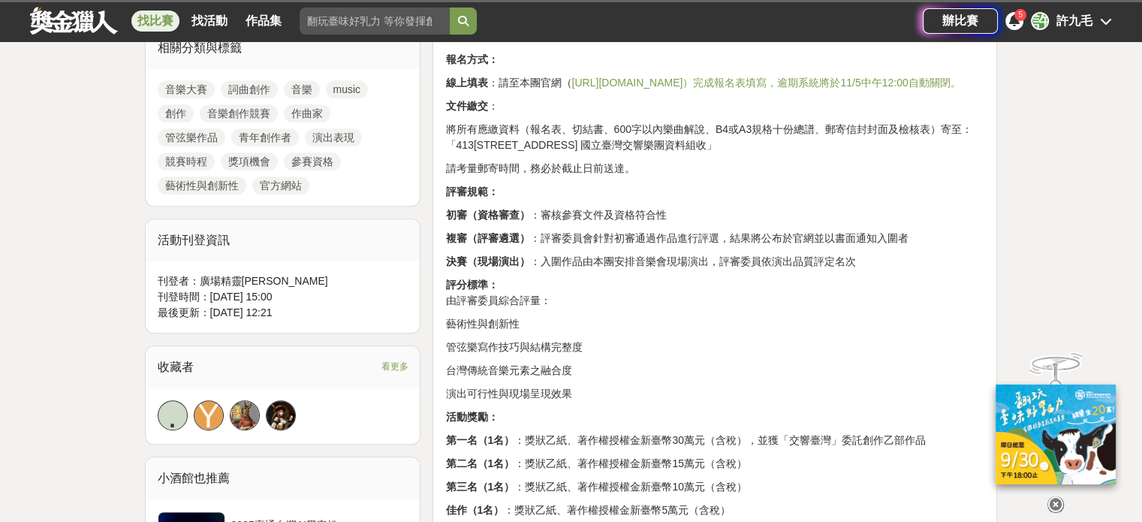
scroll to position [696, 0]
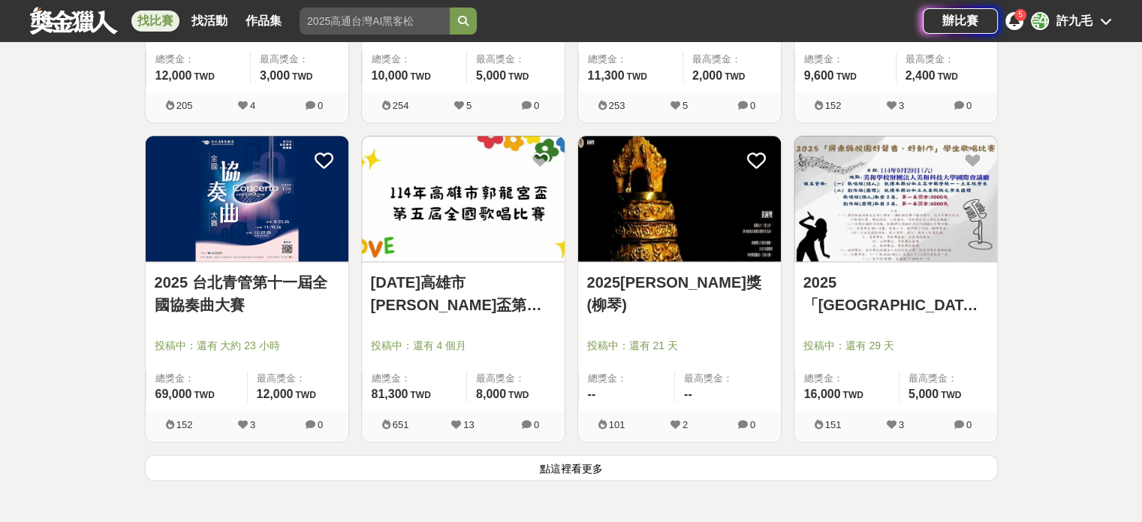
scroll to position [1787, 0]
click at [663, 277] on link "2025黃鐘獎 (柳琴)" at bounding box center [679, 293] width 185 height 45
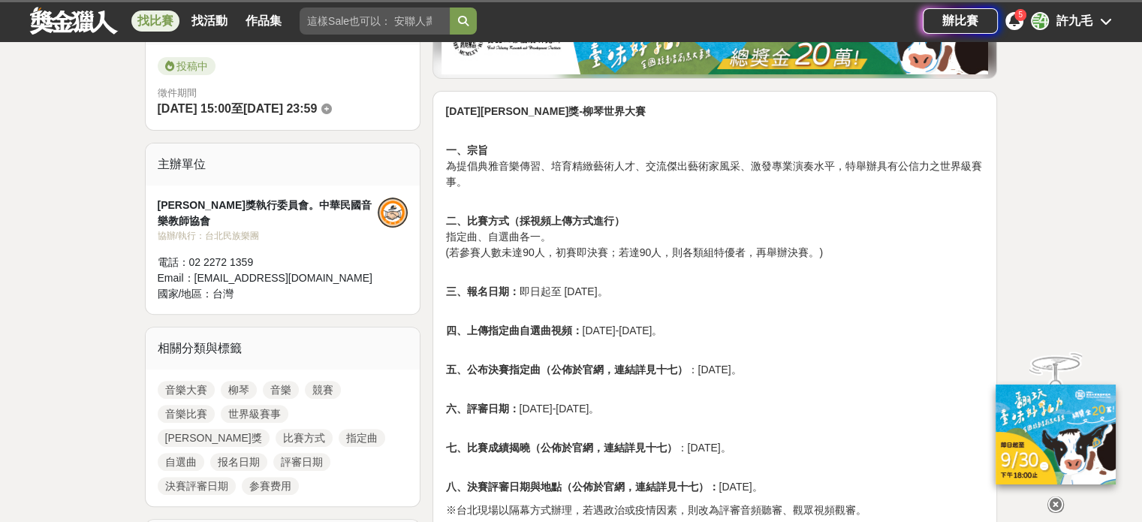
scroll to position [427, 0]
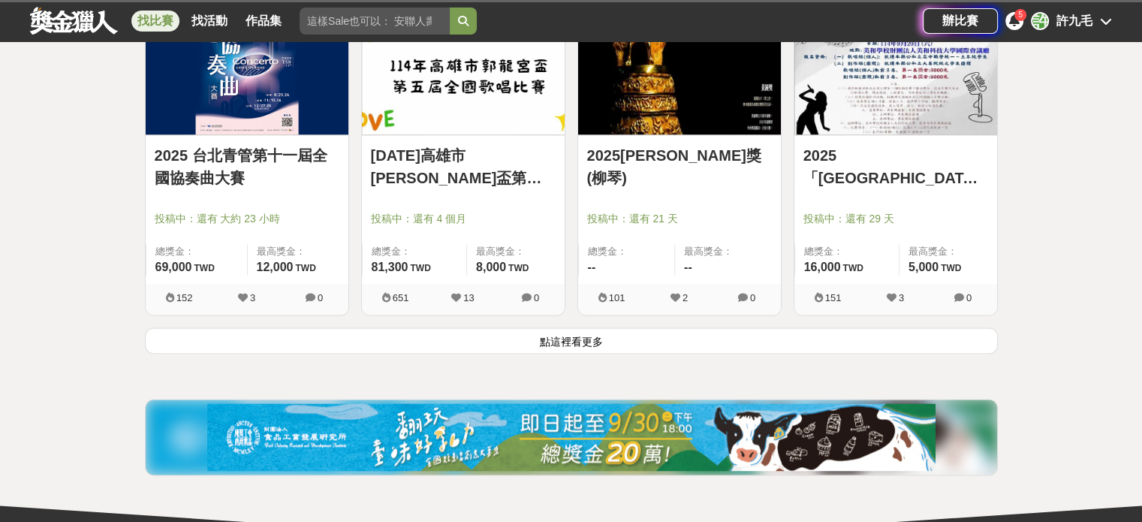
scroll to position [1919, 0]
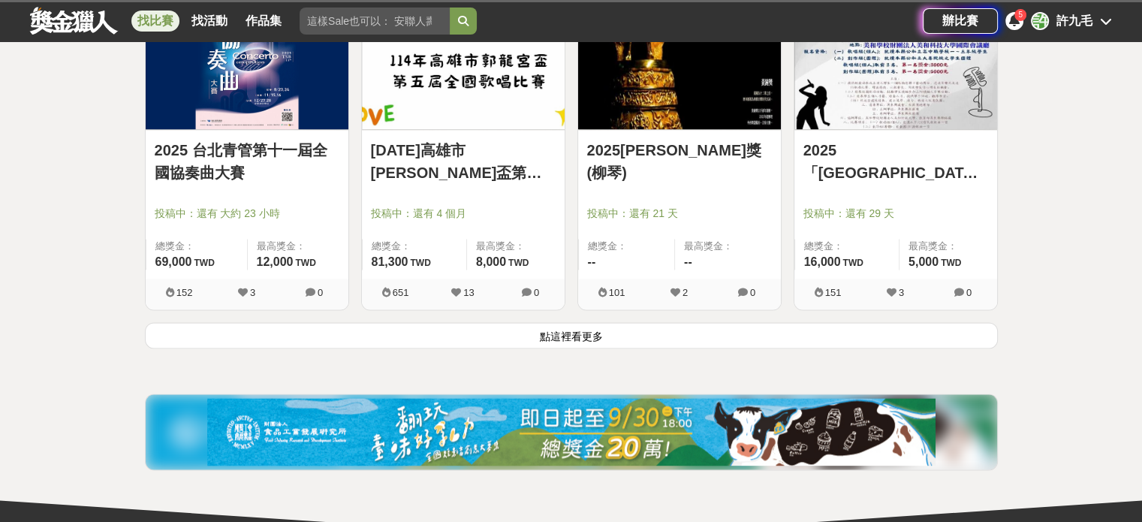
click at [680, 345] on button "點這裡看更多" at bounding box center [571, 335] width 853 height 26
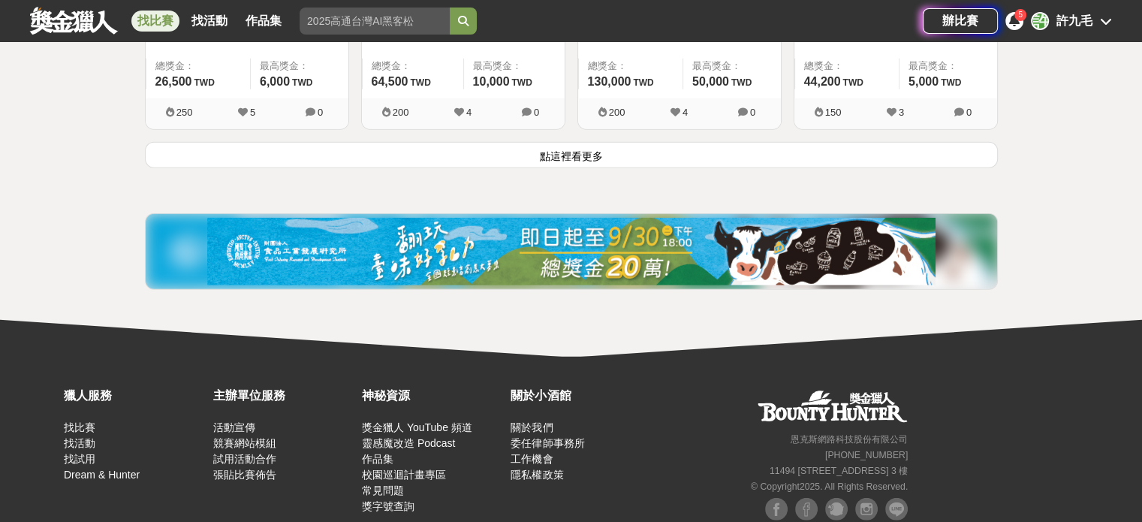
scroll to position [4039, 0]
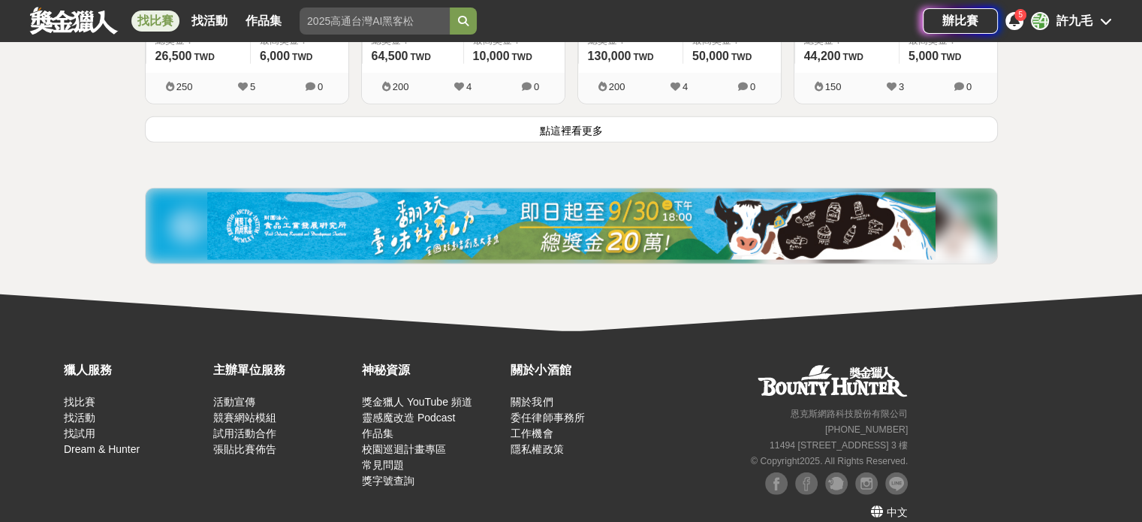
click at [513, 116] on button "點這裡看更多" at bounding box center [571, 129] width 853 height 26
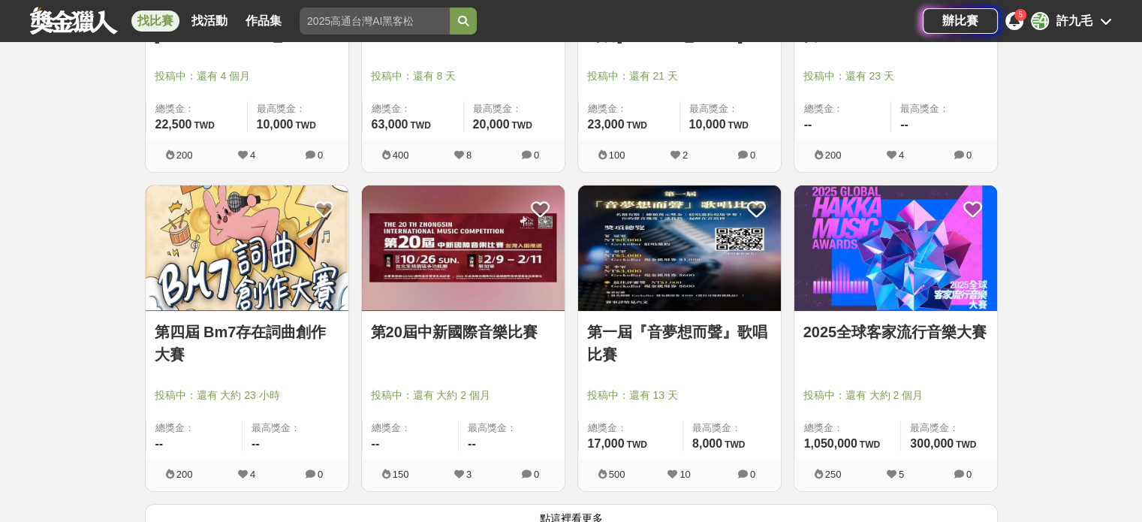
scroll to position [5567, 0]
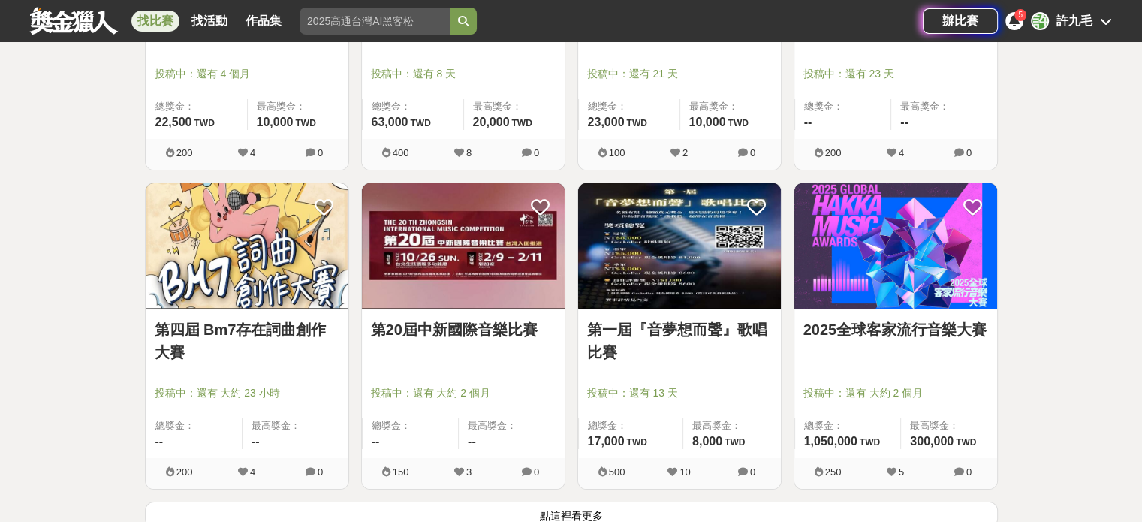
click at [291, 318] on link "第四屆 Bm7存在詞曲創作大賽" at bounding box center [247, 340] width 185 height 45
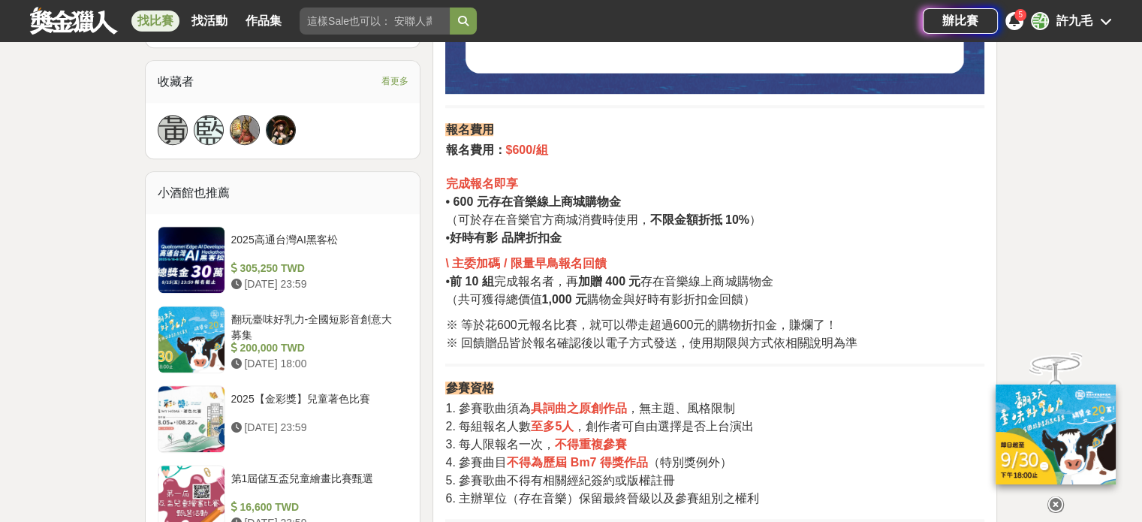
scroll to position [1012, 0]
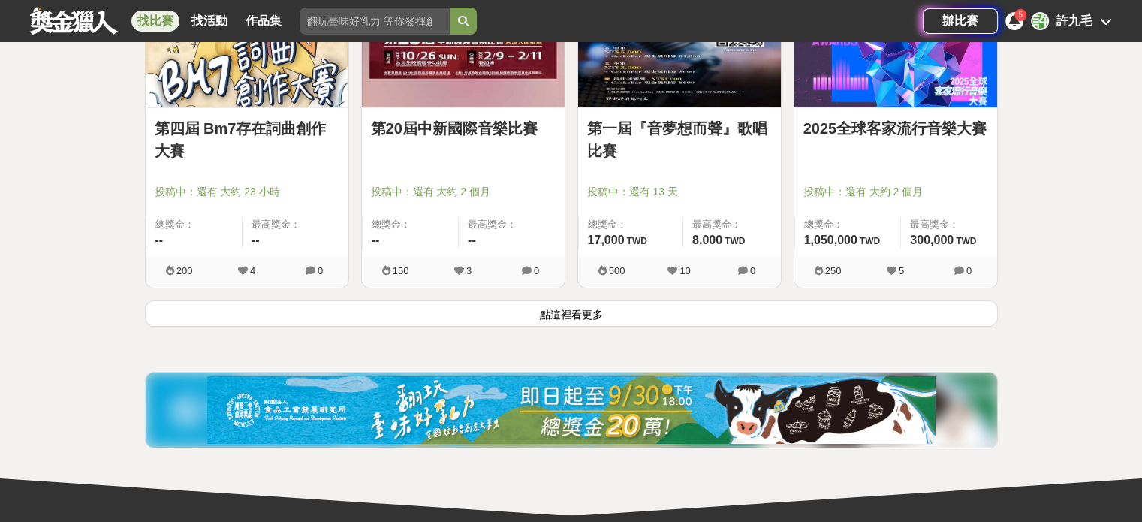
scroll to position [5776, 0]
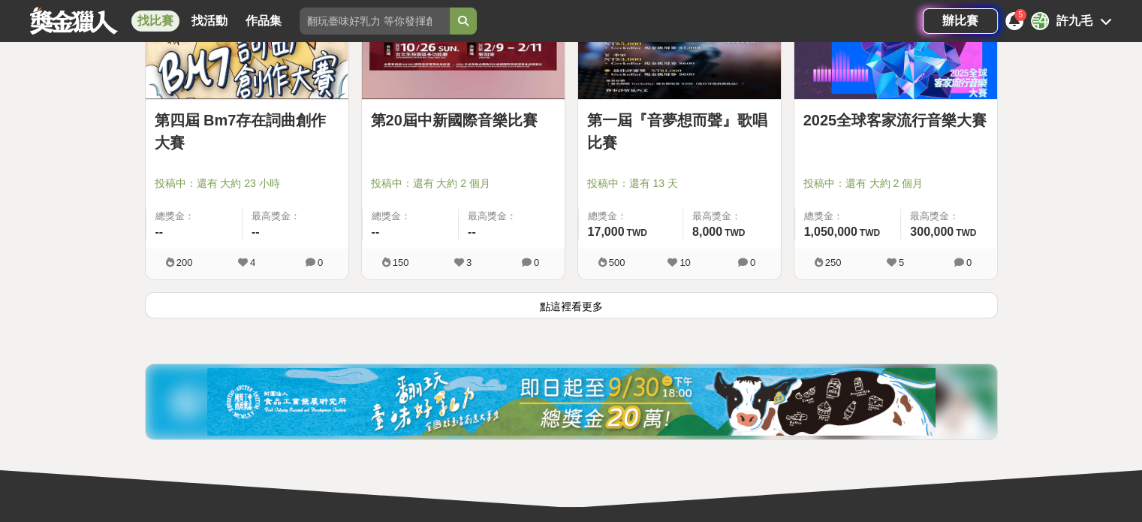
click at [575, 298] on button "點這裡看更多" at bounding box center [571, 305] width 853 height 26
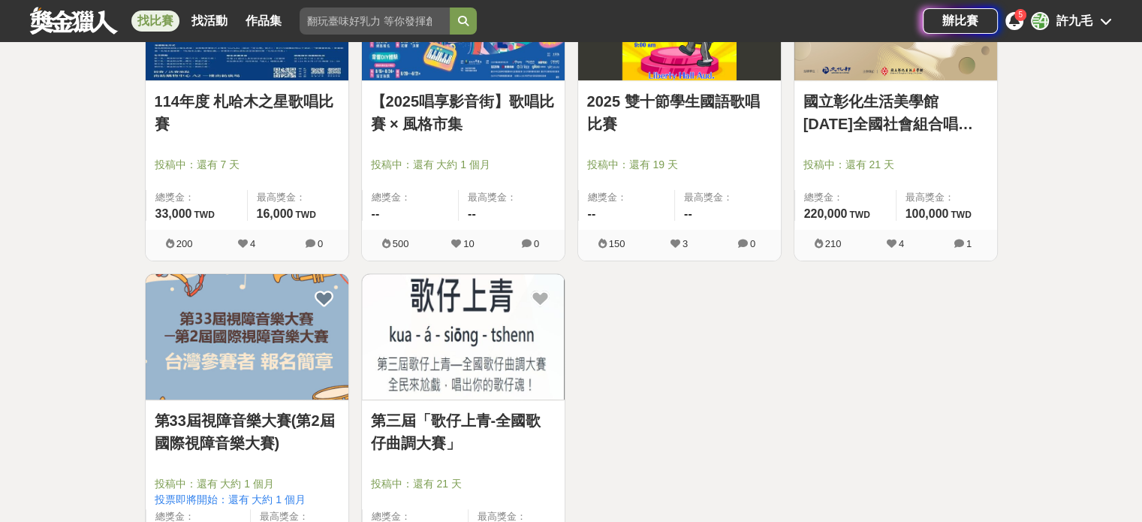
scroll to position [6128, 0]
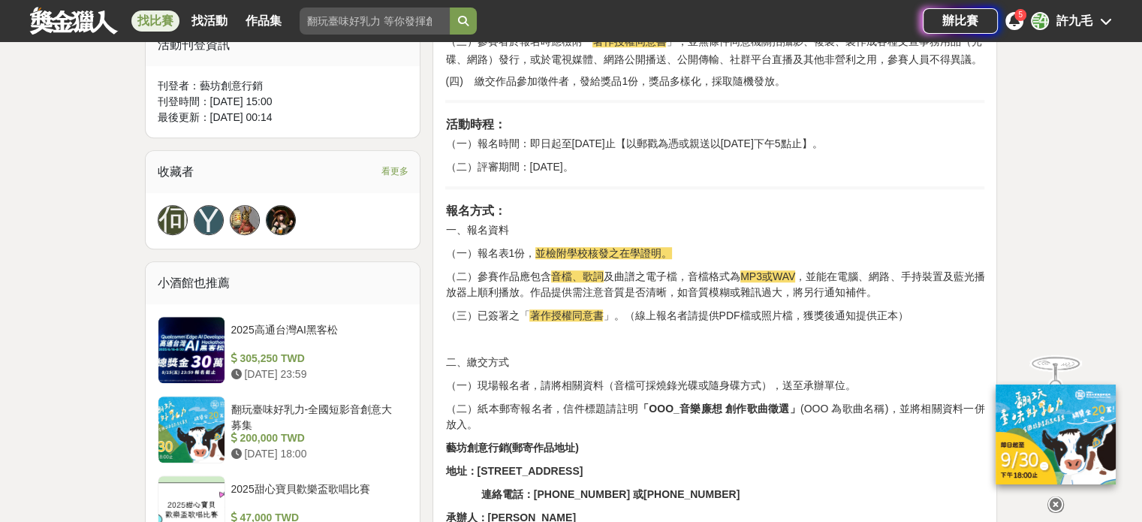
scroll to position [948, 0]
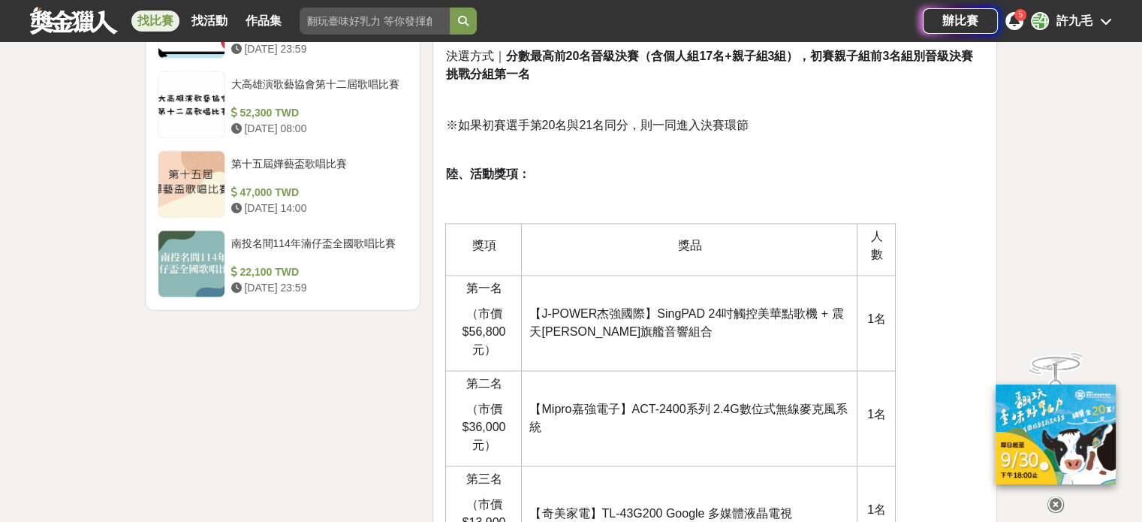
scroll to position [1907, 0]
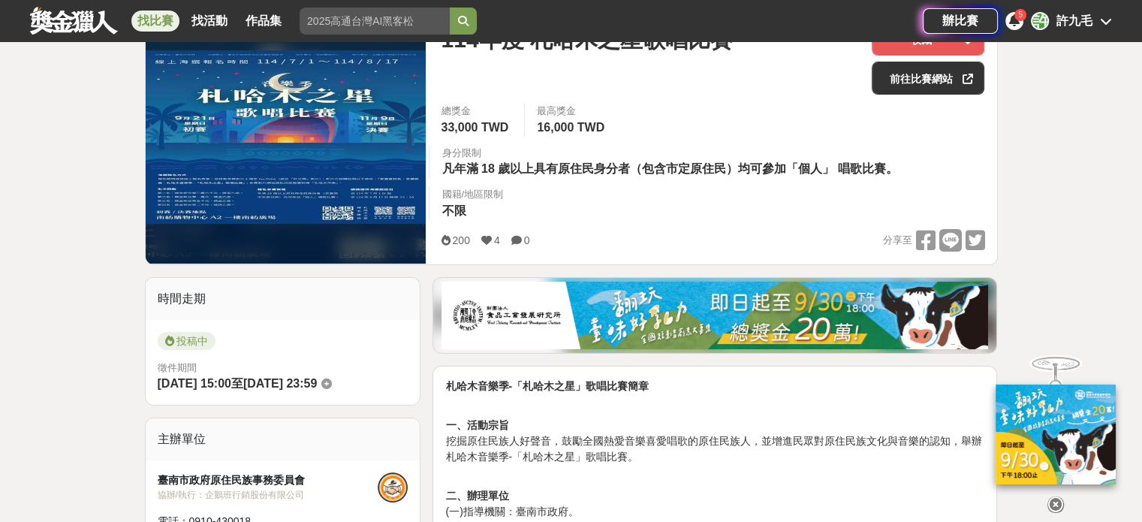
scroll to position [219, 0]
